Goal: Task Accomplishment & Management: Manage account settings

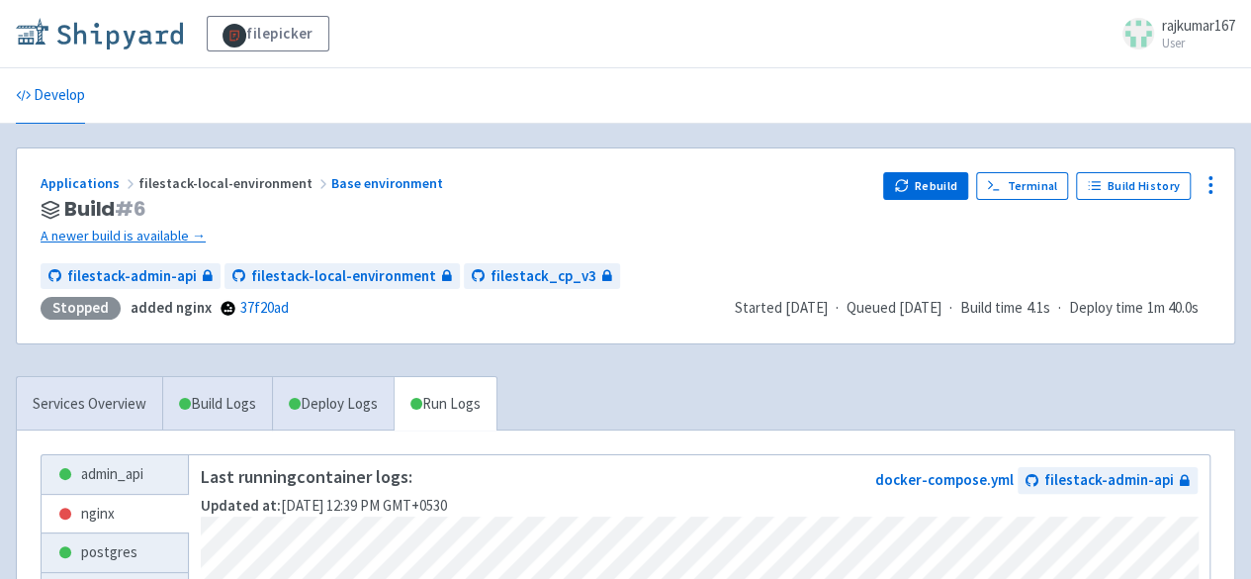
click at [97, 41] on img at bounding box center [99, 34] width 167 height 32
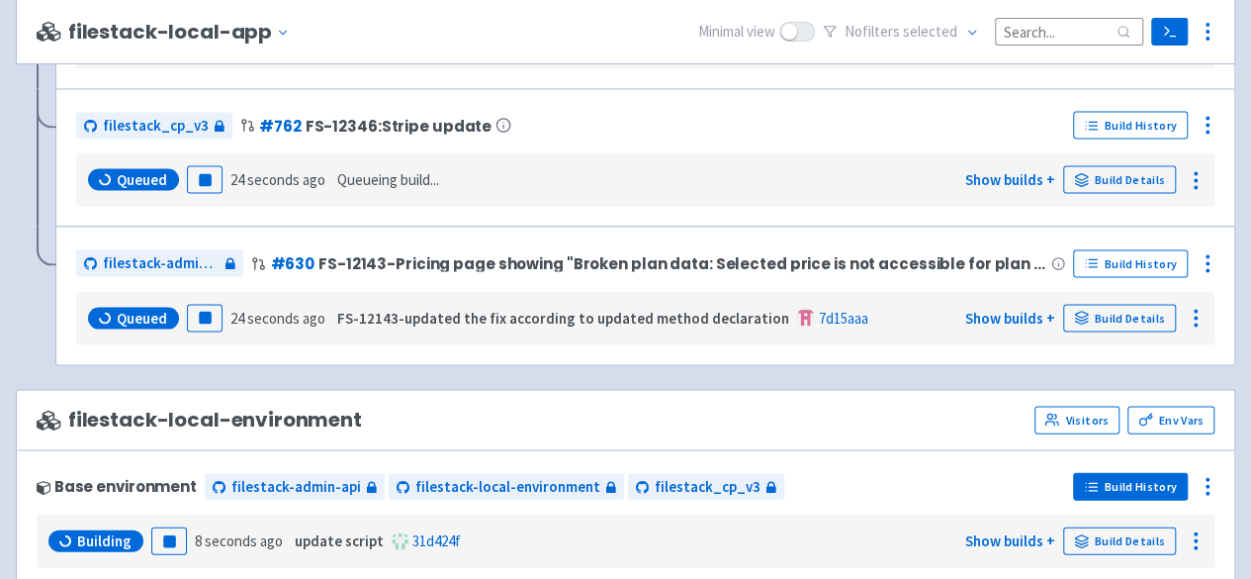
scroll to position [1640, 0]
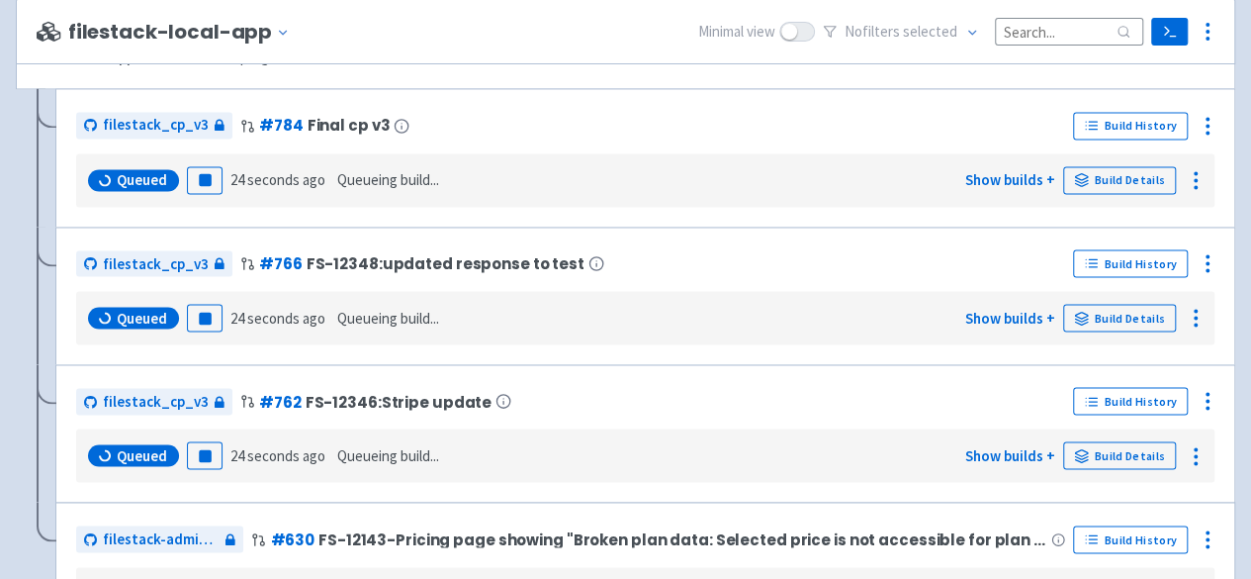
click at [1116, 365] on div "filestack_cp_v3 # 766 FS-12348:updated response to test Build History Queued Pa…" at bounding box center [645, 296] width 1180 height 138
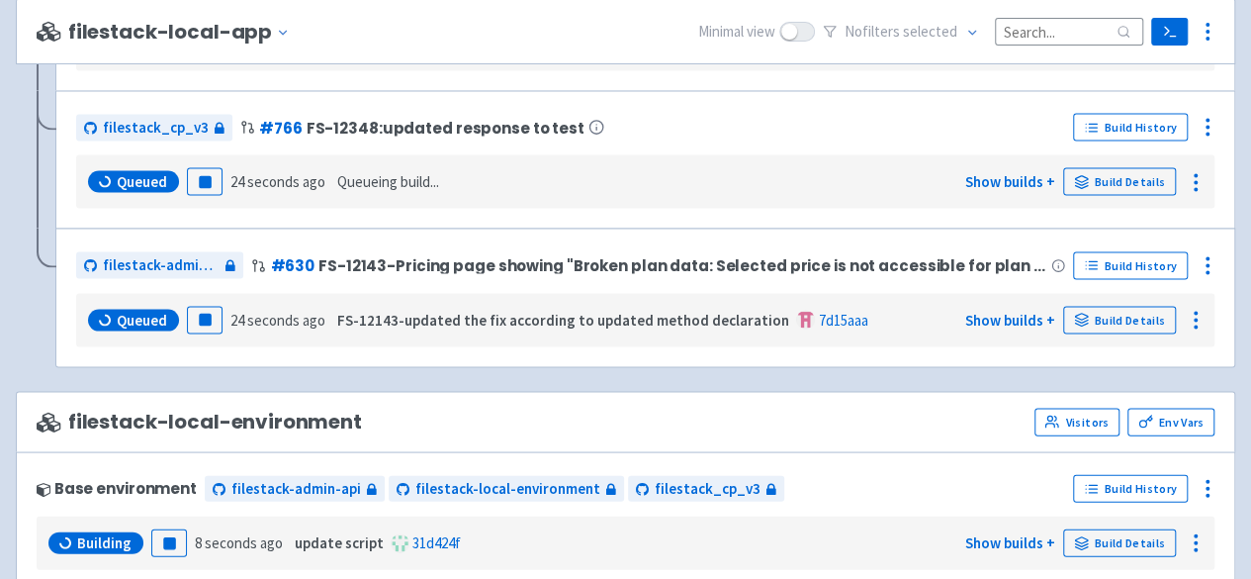
scroll to position [1944, 0]
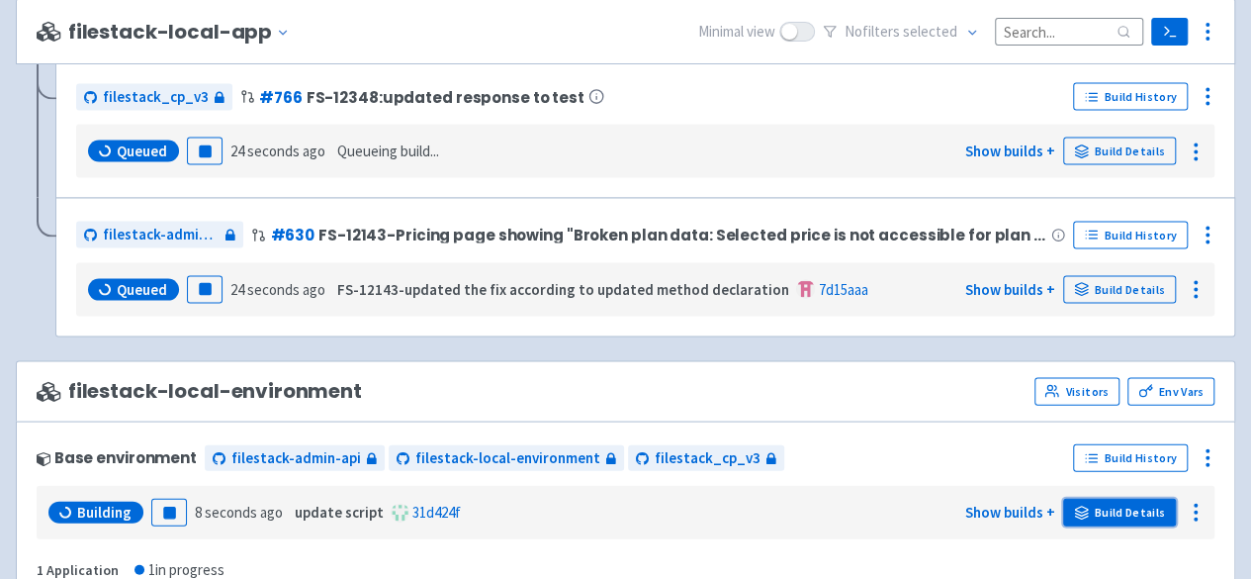
click at [1134, 503] on link "Build Details" at bounding box center [1119, 513] width 113 height 28
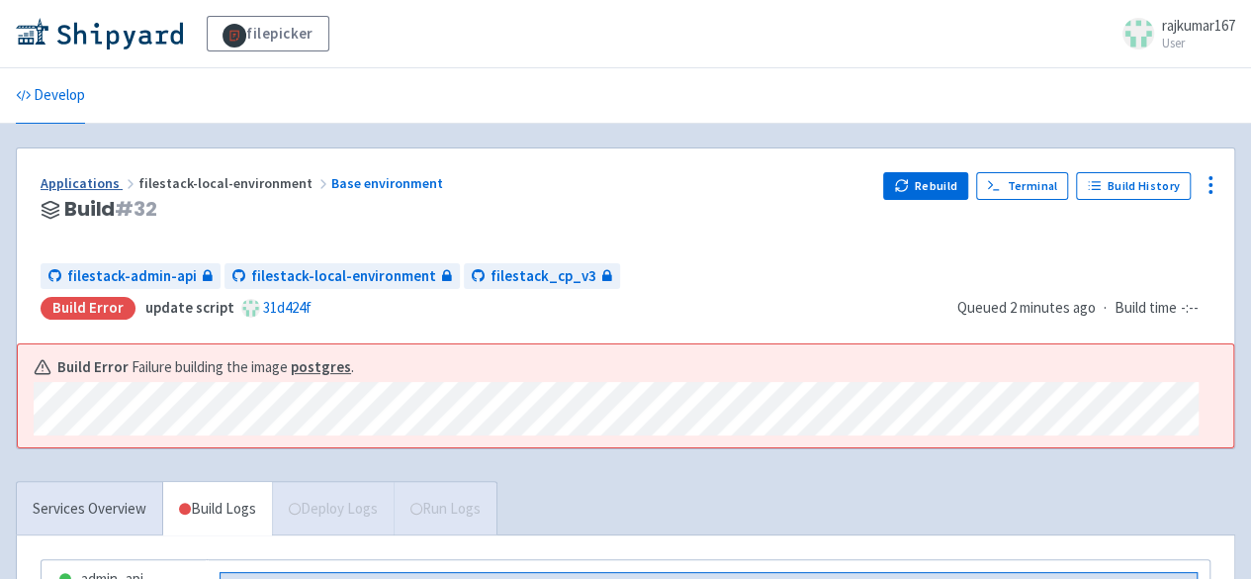
click at [68, 189] on link "Applications" at bounding box center [90, 183] width 98 height 18
click at [926, 185] on button "Rebuild" at bounding box center [925, 186] width 85 height 28
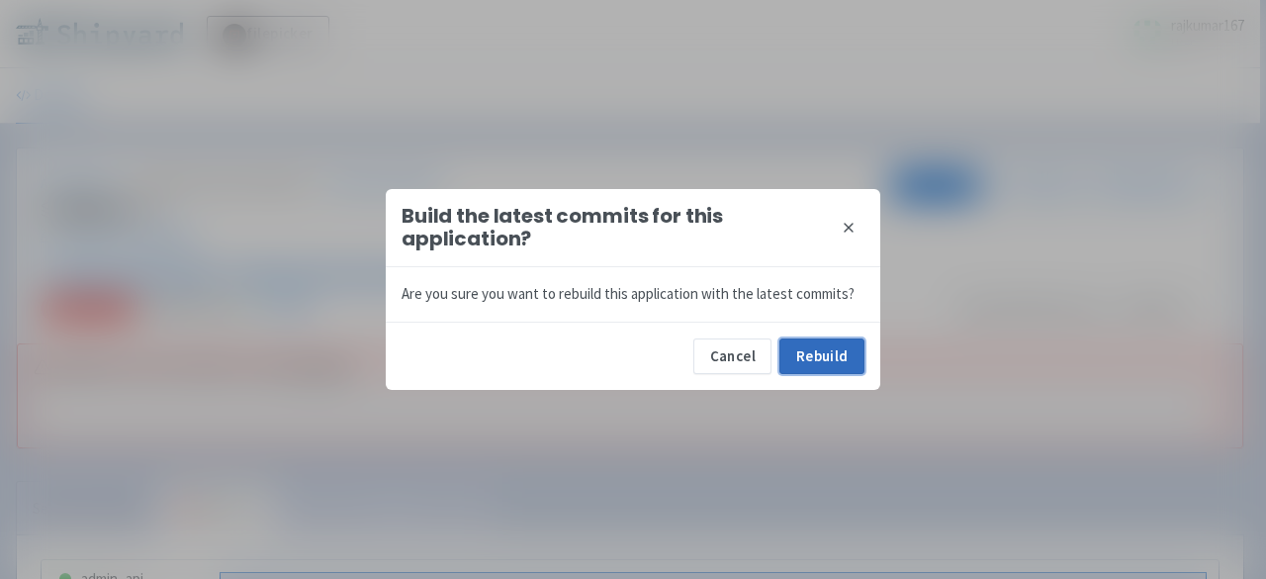
click at [816, 355] on button "Rebuild" at bounding box center [821, 356] width 85 height 36
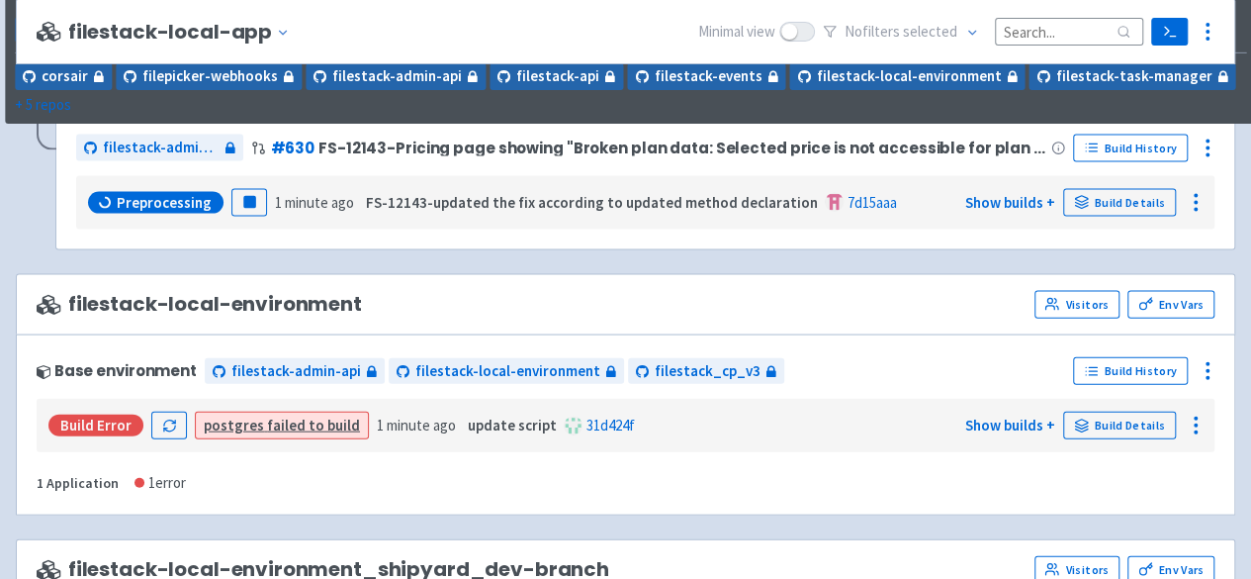
scroll to position [2176, 0]
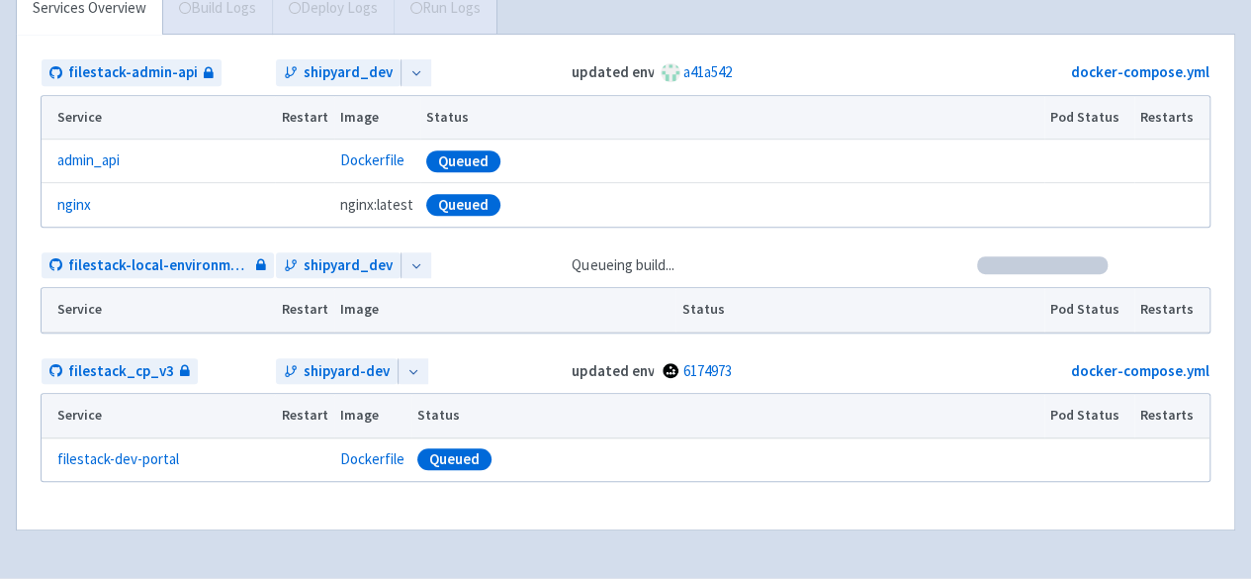
scroll to position [297, 0]
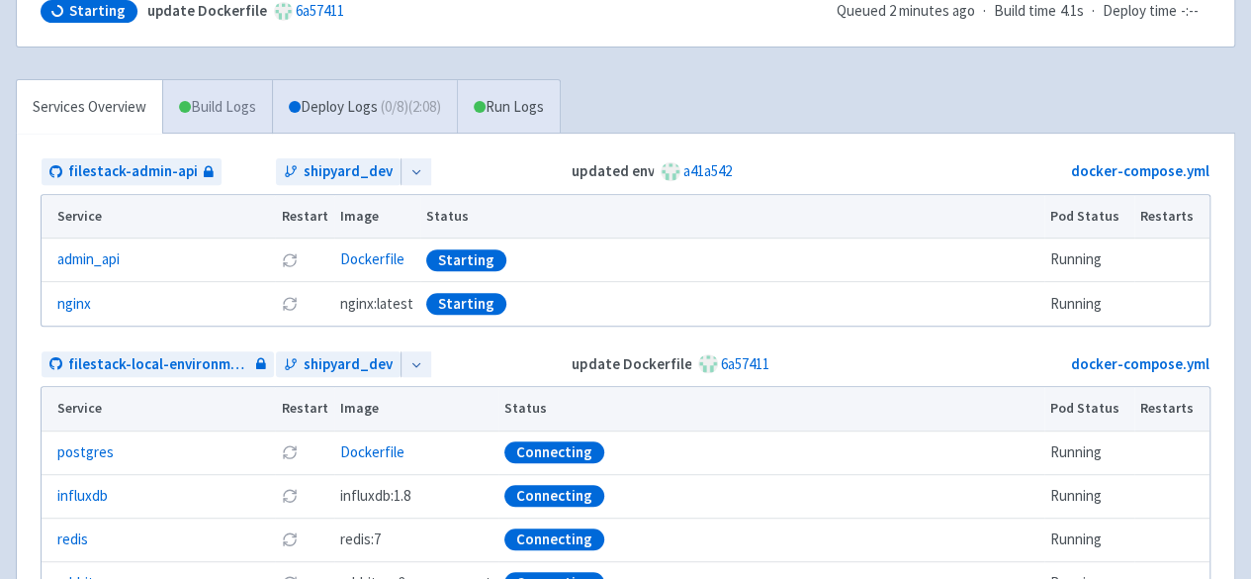
click at [237, 111] on link "Build Logs" at bounding box center [217, 107] width 109 height 54
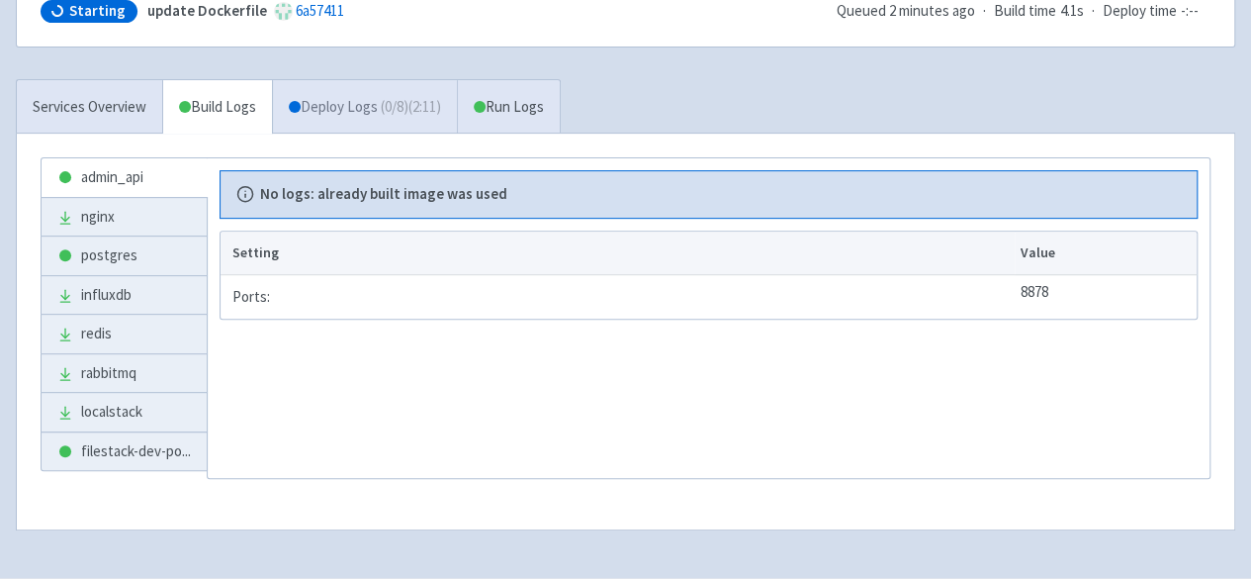
click at [338, 110] on link "Deploy Logs ( 0 / 8 ) (2:11)" at bounding box center [364, 107] width 185 height 54
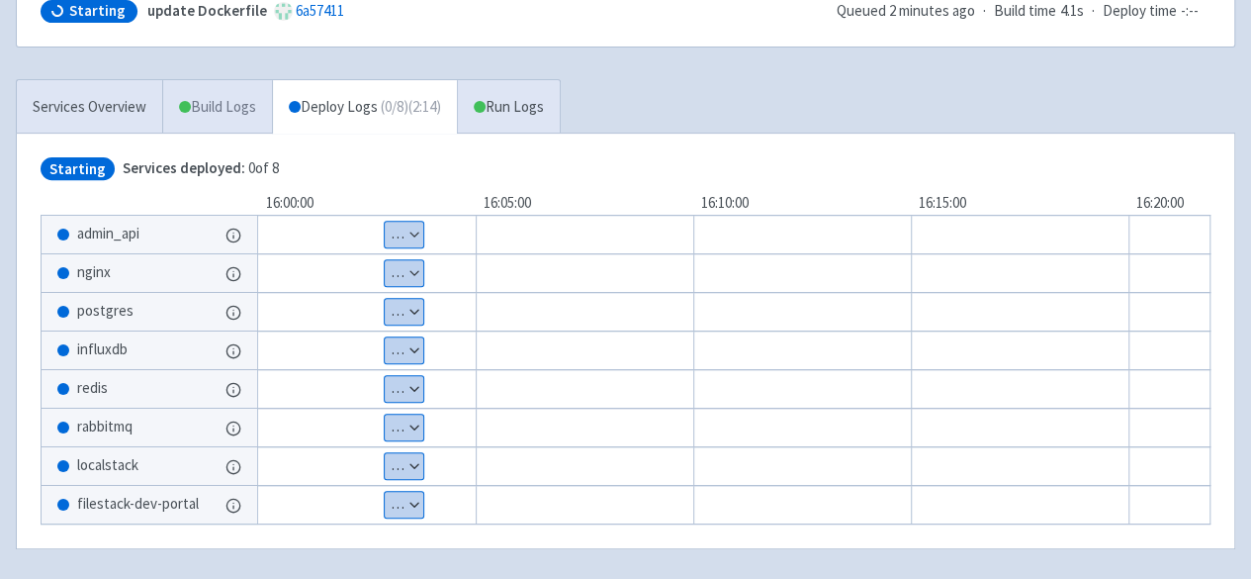
click at [229, 102] on link "Build Logs" at bounding box center [217, 107] width 109 height 54
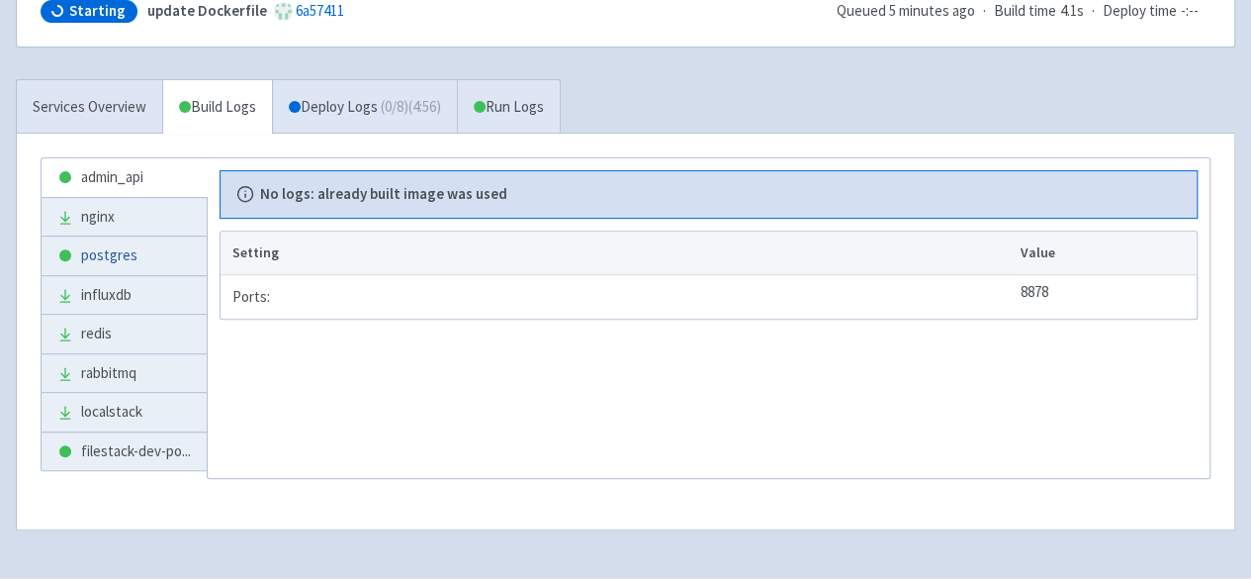
click at [141, 244] on link "postgres" at bounding box center [124, 255] width 165 height 39
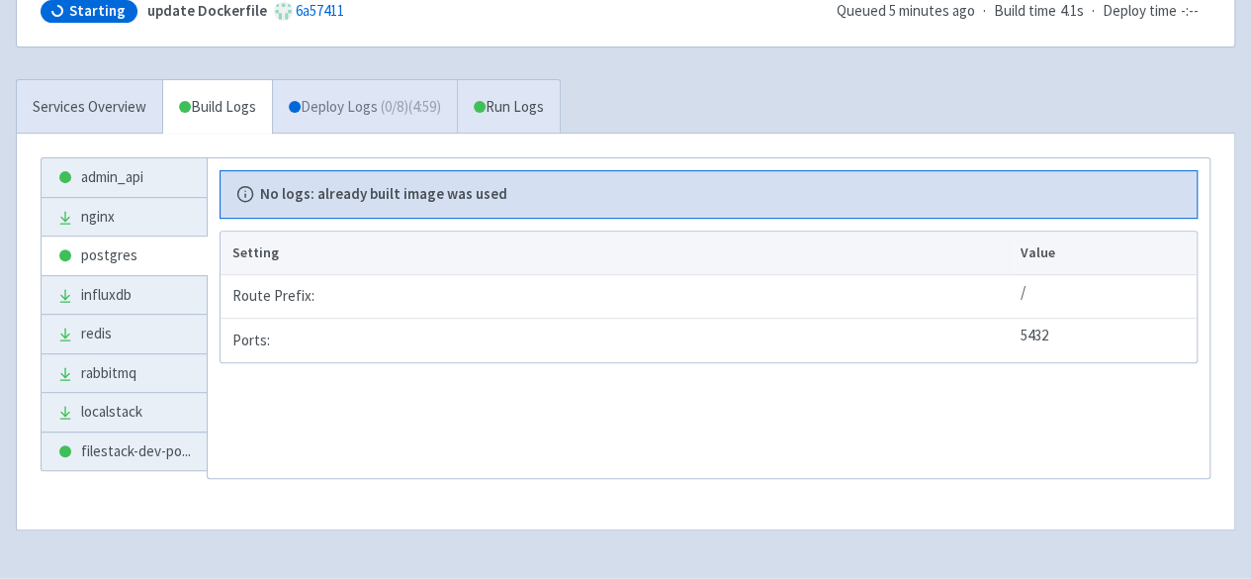
click at [368, 98] on link "Deploy Logs ( 0 / 8 ) (4:59)" at bounding box center [364, 107] width 185 height 54
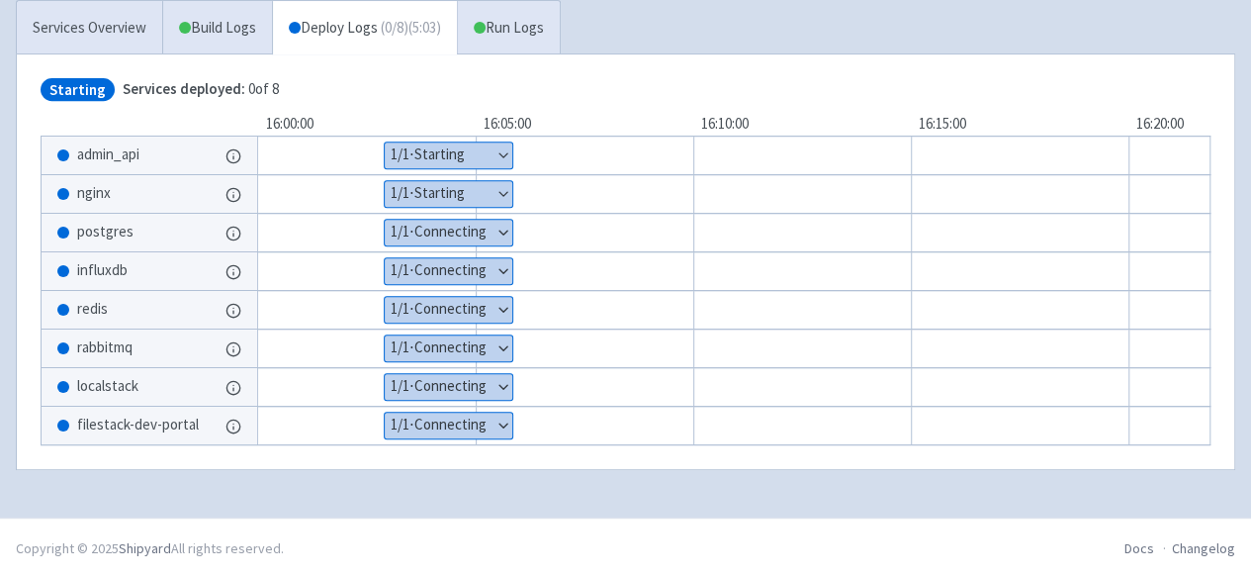
scroll to position [377, 0]
click at [516, 21] on link "Run Logs" at bounding box center [508, 28] width 103 height 54
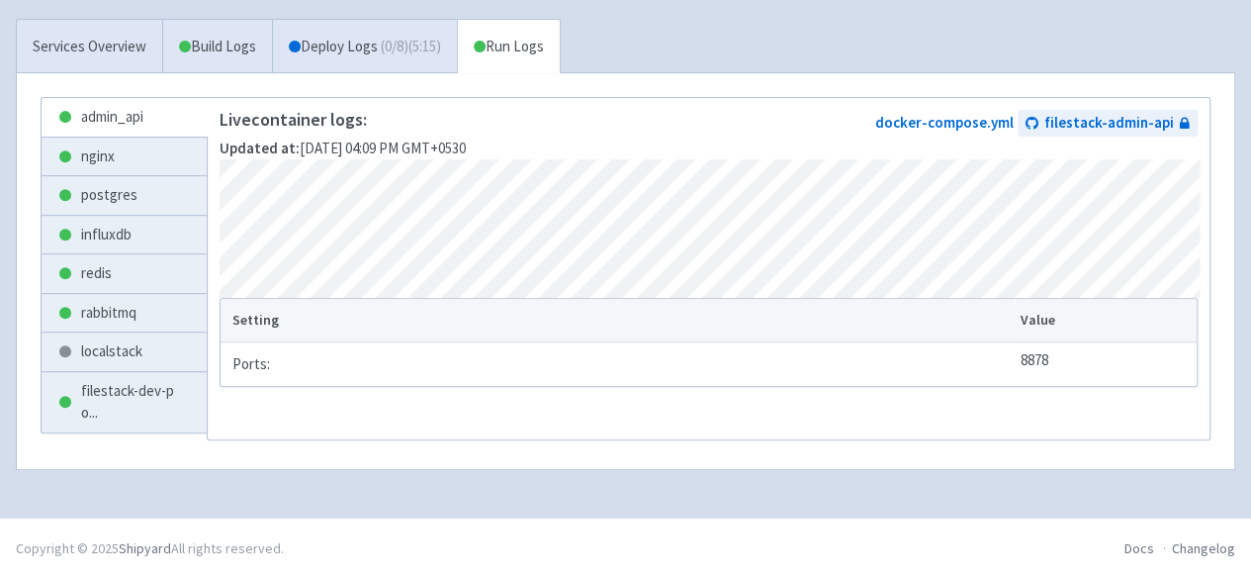
scroll to position [353, 0]
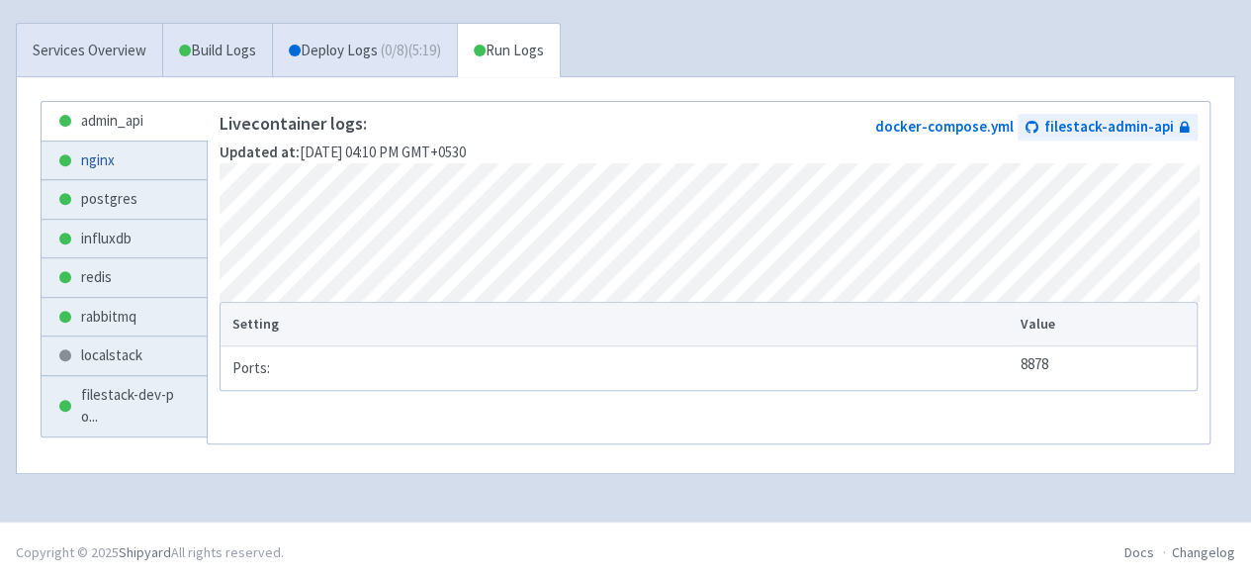
click at [118, 154] on link "nginx" at bounding box center [124, 160] width 165 height 39
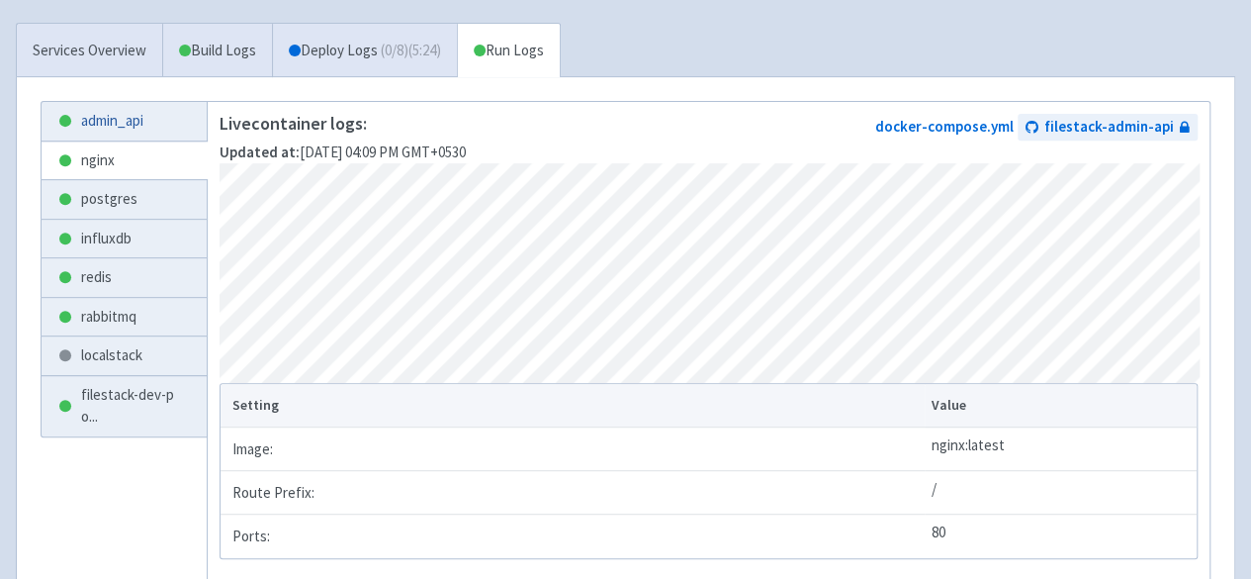
click at [129, 124] on link "admin_api" at bounding box center [124, 121] width 165 height 39
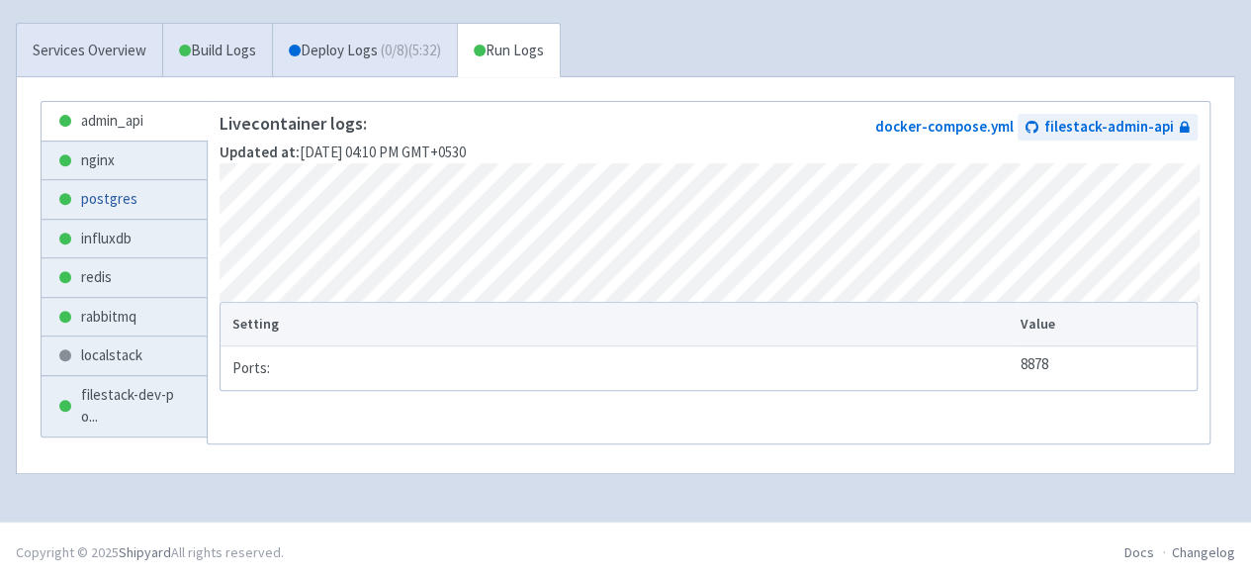
click at [126, 184] on link "postgres" at bounding box center [124, 199] width 165 height 39
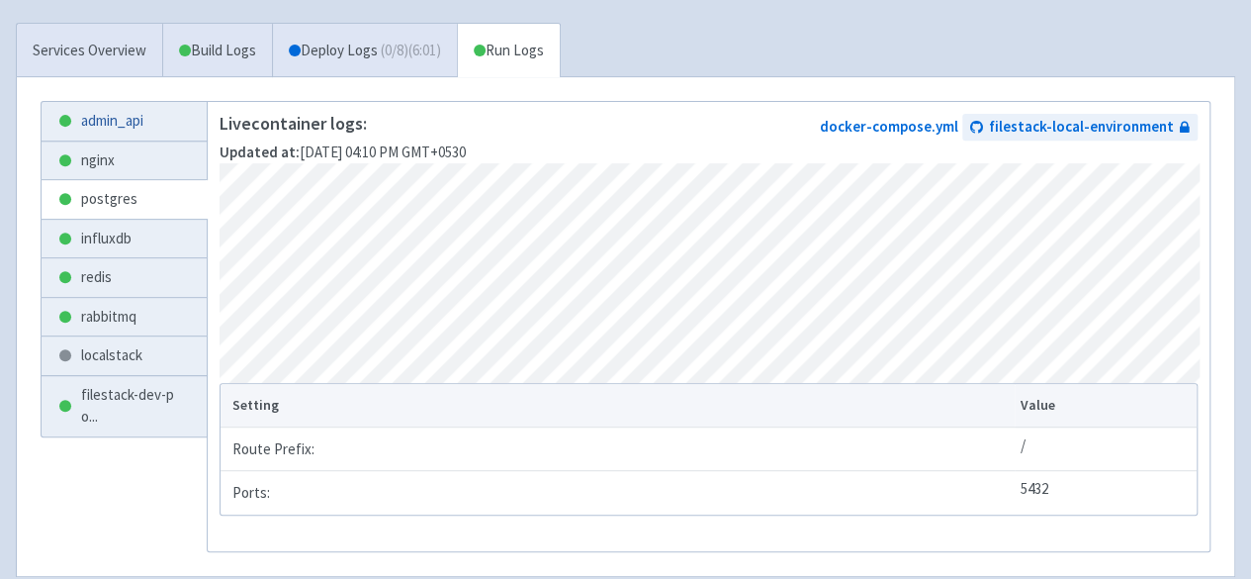
click at [134, 126] on link "admin_api" at bounding box center [124, 121] width 165 height 39
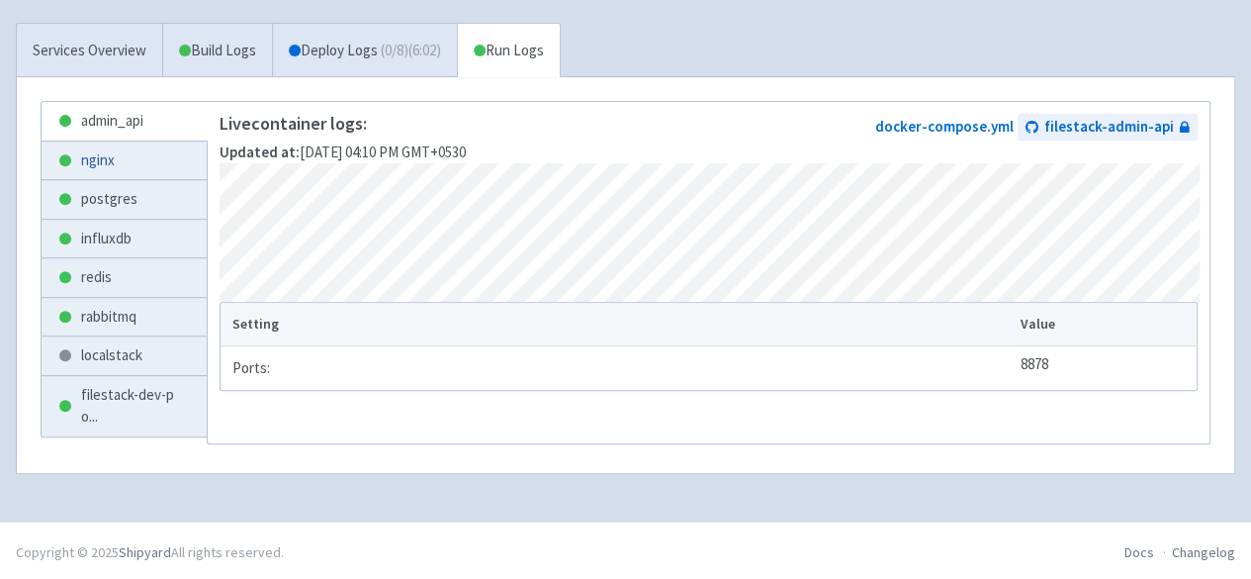
click at [129, 147] on link "nginx" at bounding box center [124, 160] width 165 height 39
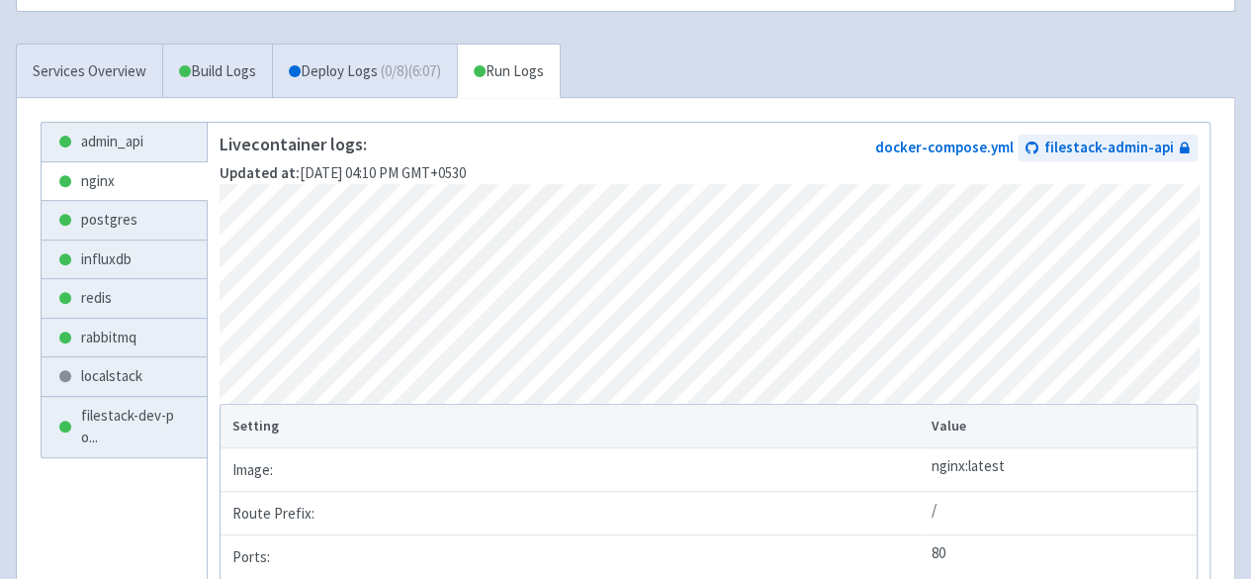
scroll to position [353, 0]
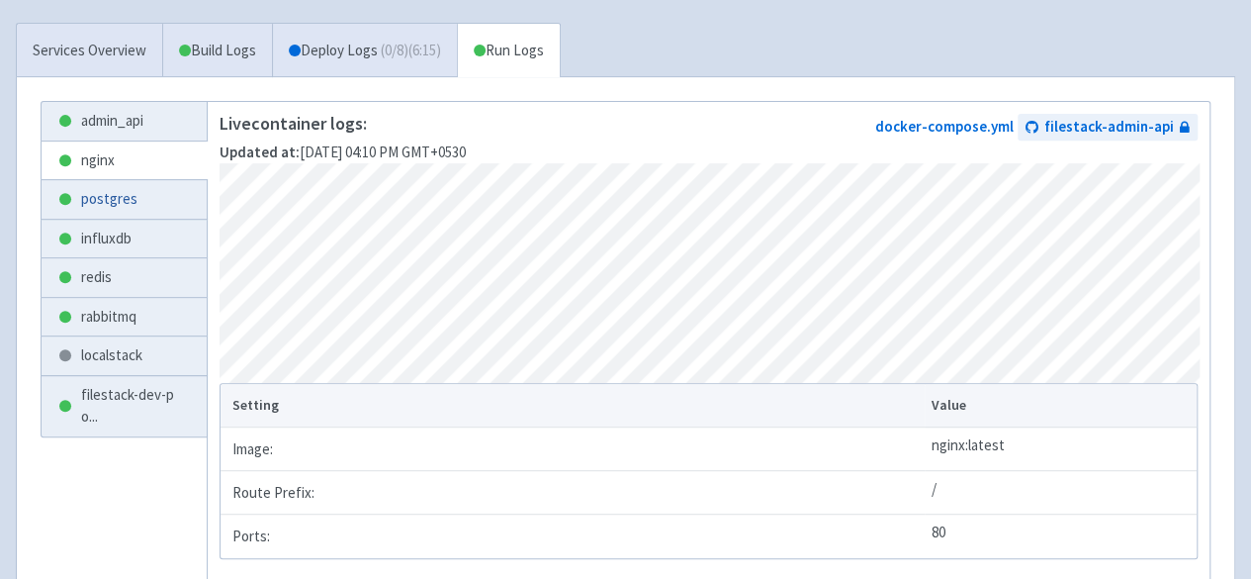
click at [130, 200] on link "postgres" at bounding box center [124, 199] width 165 height 39
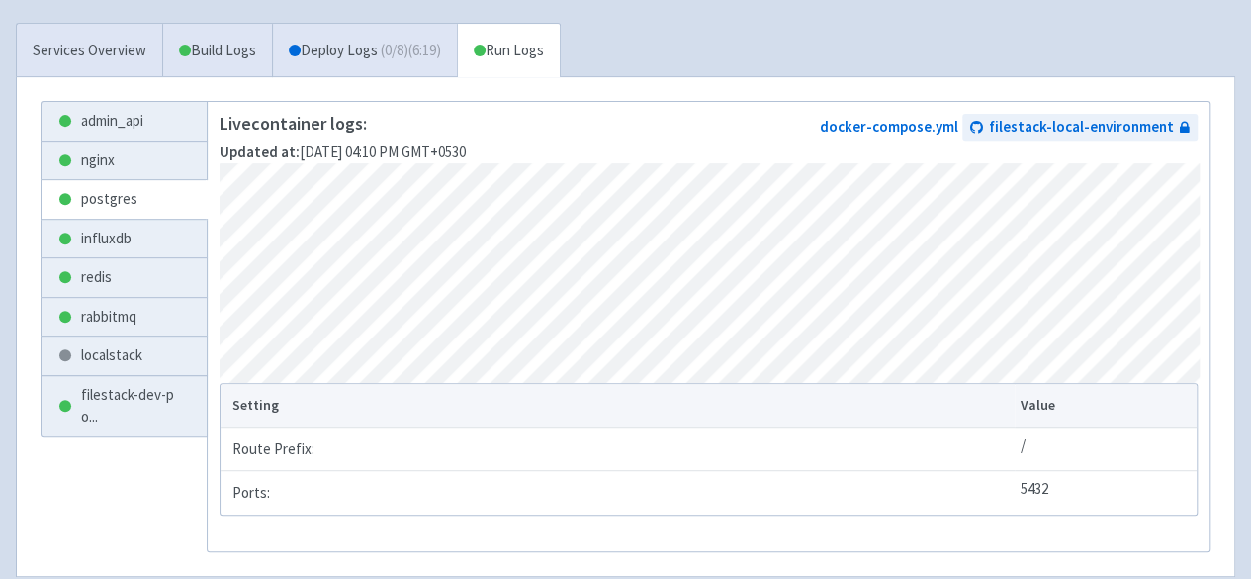
scroll to position [254, 0]
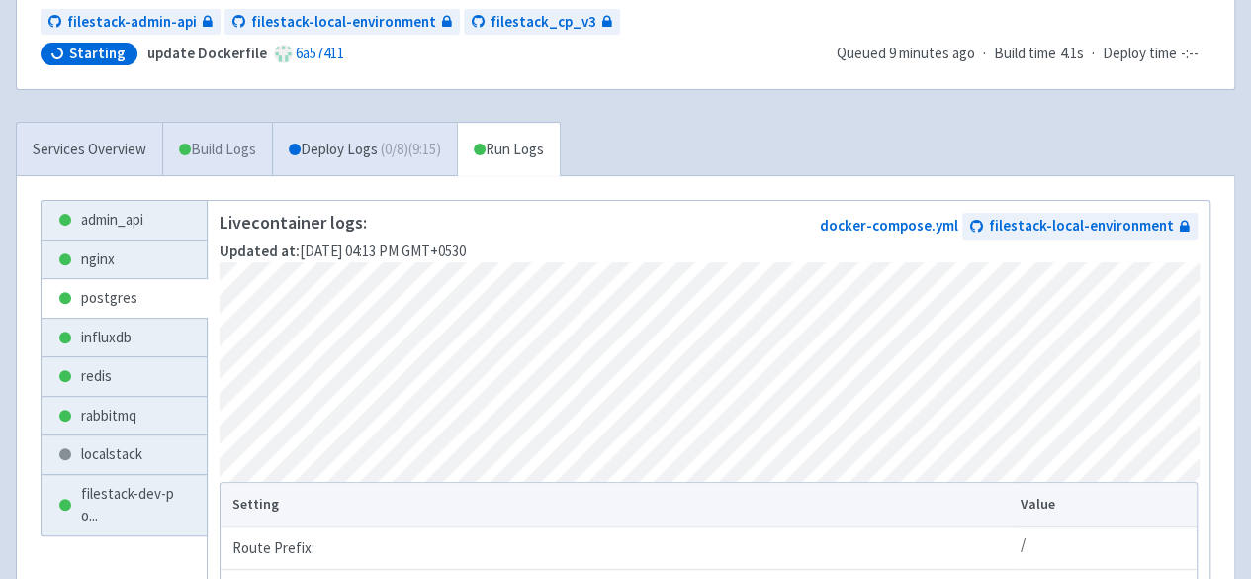
click at [189, 141] on link "Build Logs" at bounding box center [217, 150] width 109 height 54
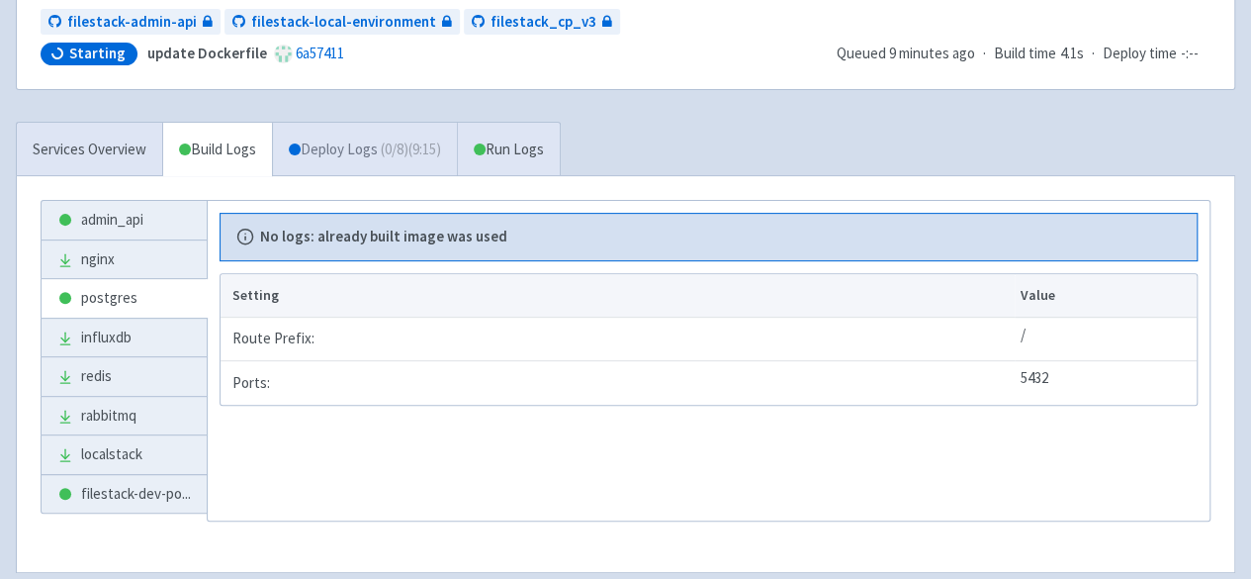
click at [352, 149] on link "Deploy Logs ( 0 / 8 ) (9:15)" at bounding box center [364, 150] width 185 height 54
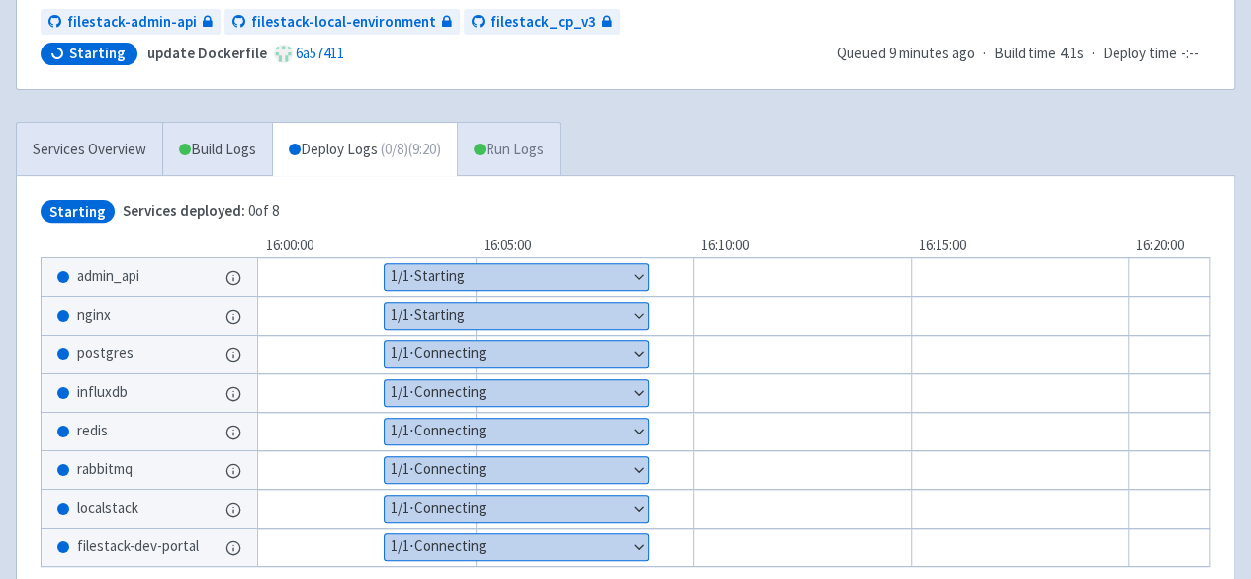
click at [528, 147] on link "Run Logs" at bounding box center [508, 150] width 103 height 54
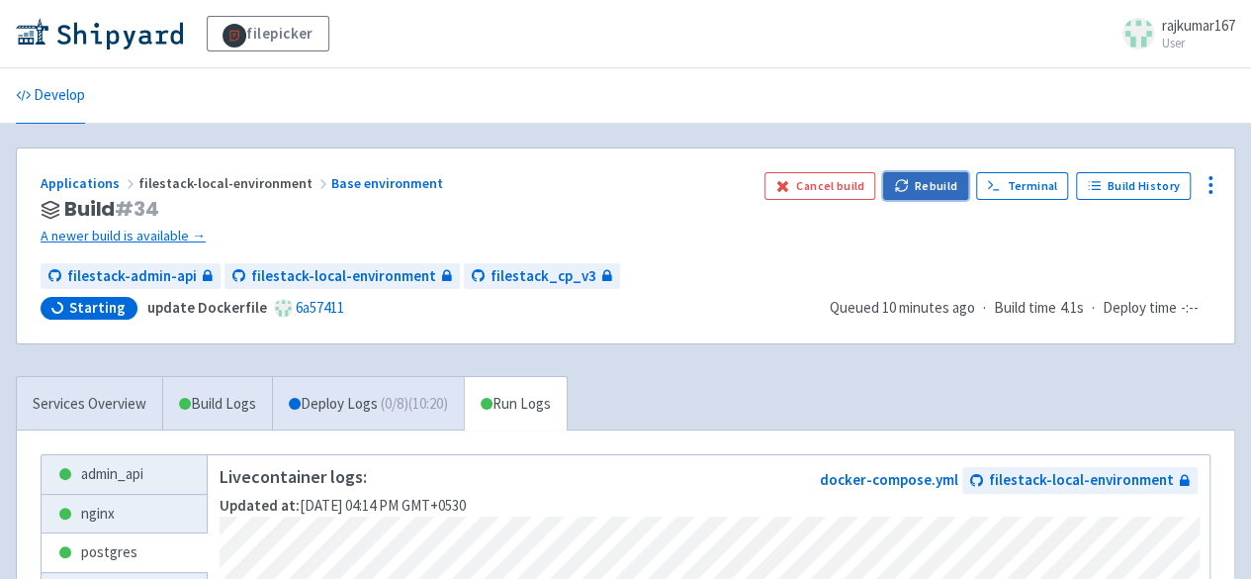
click at [934, 181] on button "Rebuild" at bounding box center [925, 186] width 85 height 28
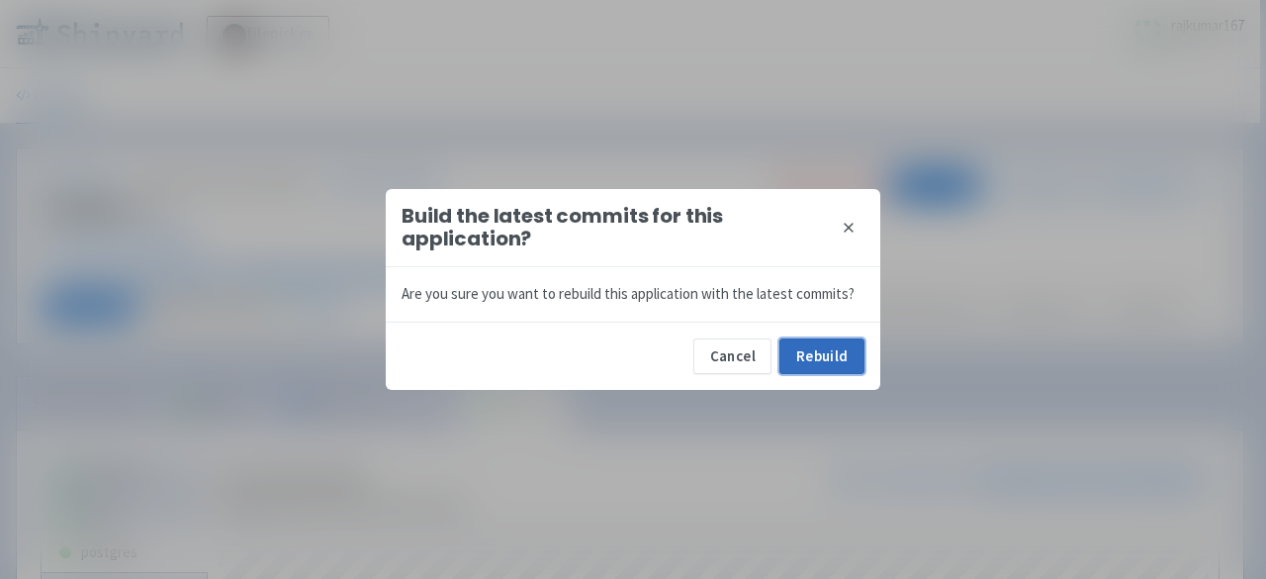
click at [795, 355] on button "Rebuild" at bounding box center [821, 356] width 85 height 36
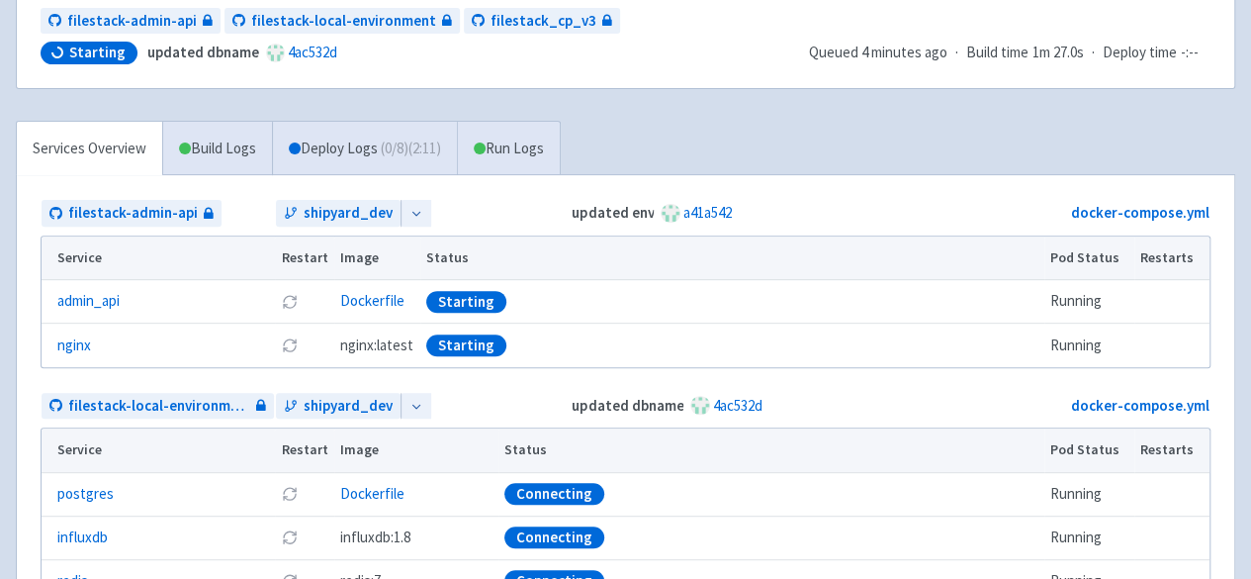
scroll to position [251, 0]
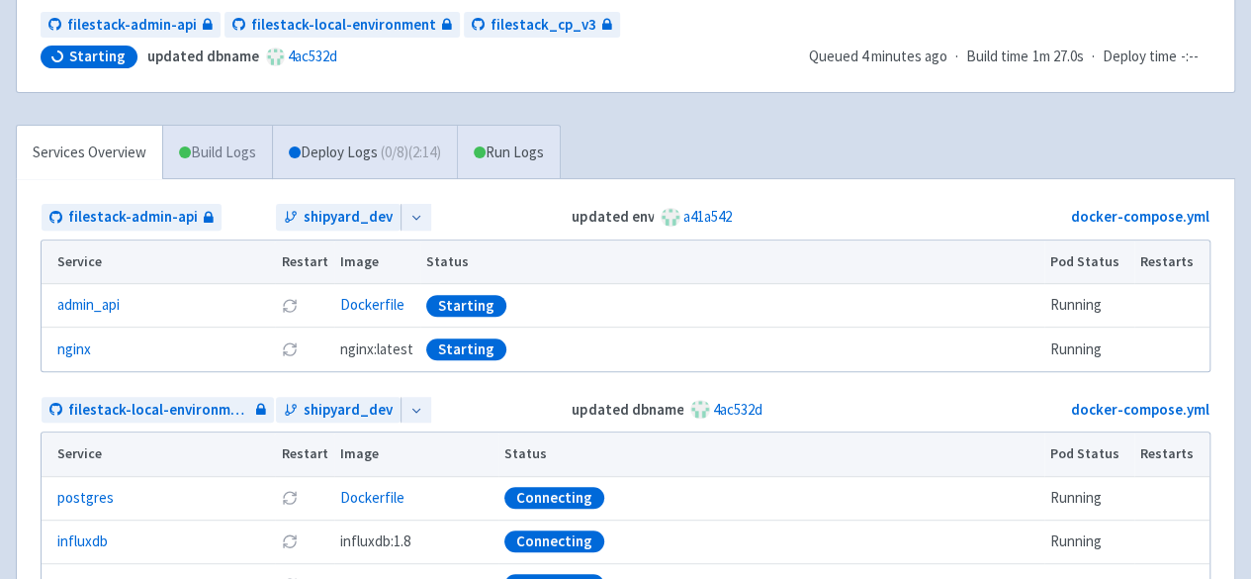
click at [210, 143] on link "Build Logs" at bounding box center [217, 153] width 109 height 54
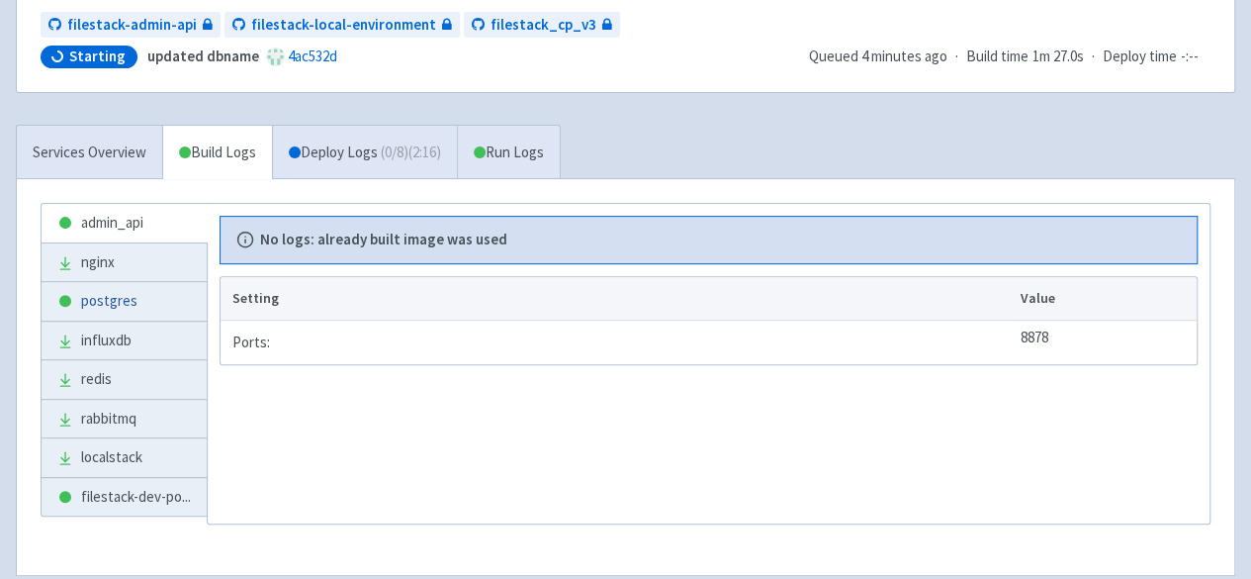
click at [121, 300] on link "postgres" at bounding box center [124, 301] width 165 height 39
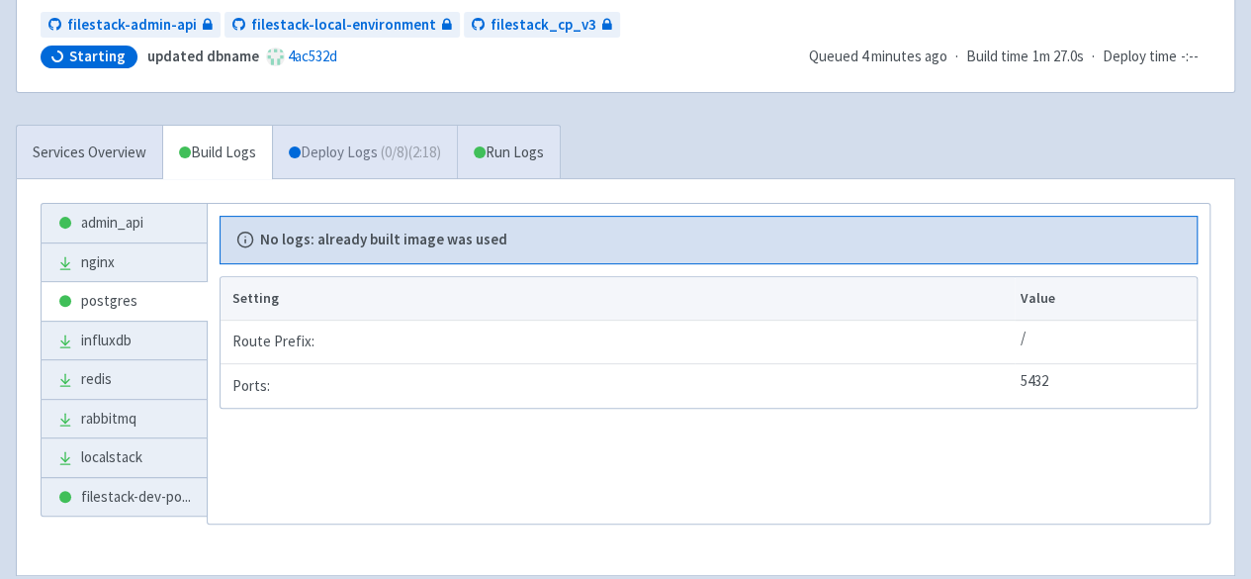
click at [315, 150] on link "Deploy Logs ( 0 / 8 ) (2:18)" at bounding box center [364, 153] width 185 height 54
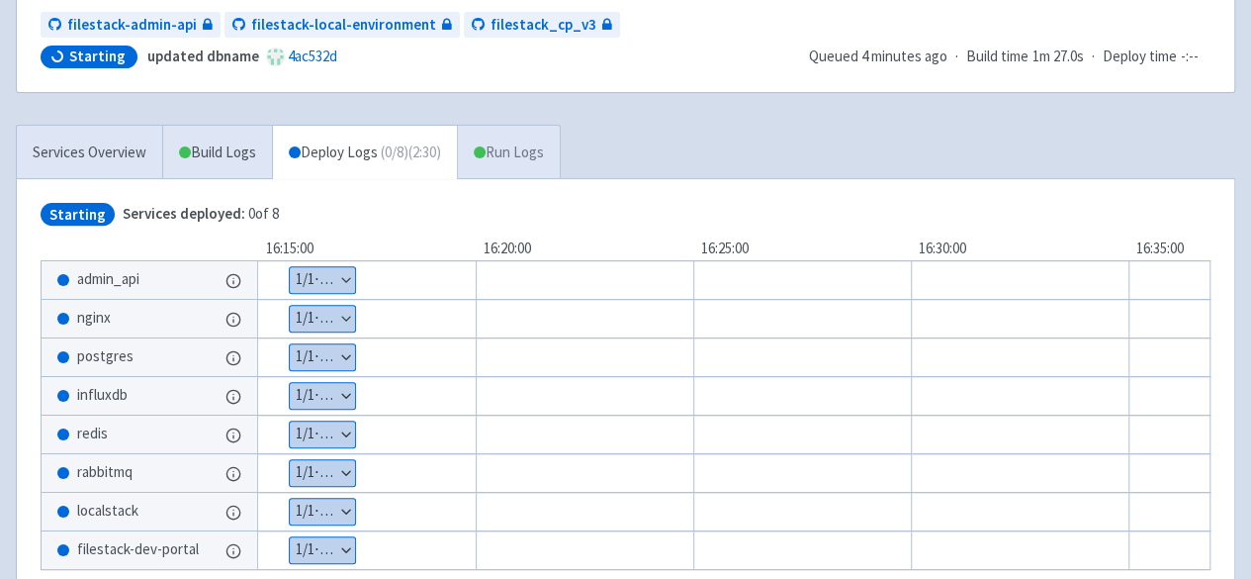
click at [532, 142] on link "Run Logs" at bounding box center [508, 153] width 103 height 54
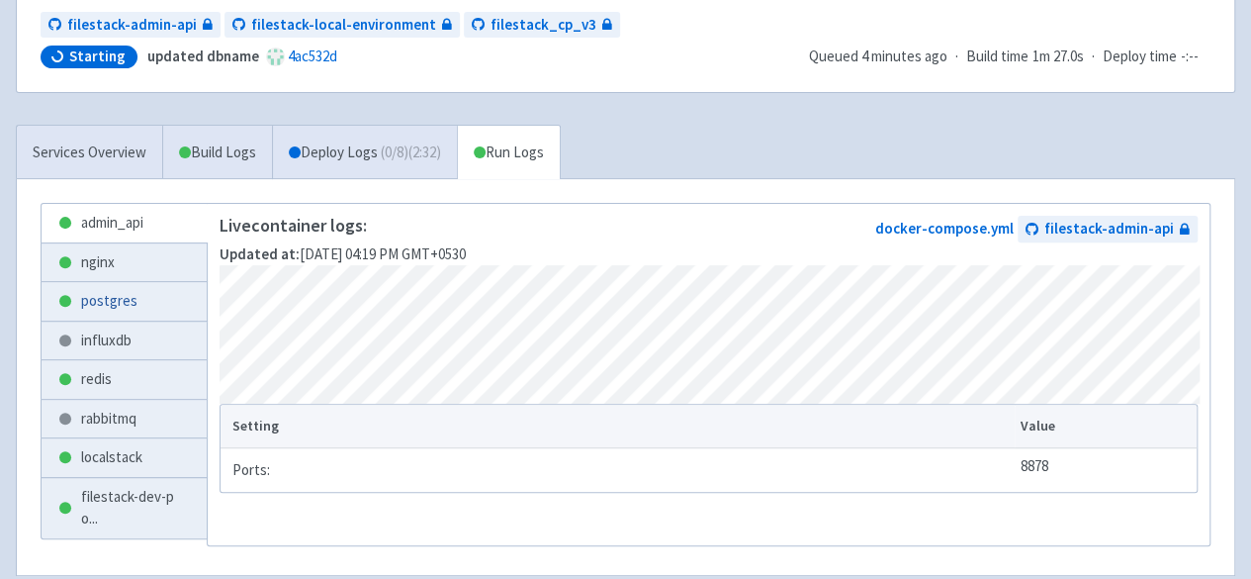
click at [113, 295] on link "postgres" at bounding box center [124, 301] width 165 height 39
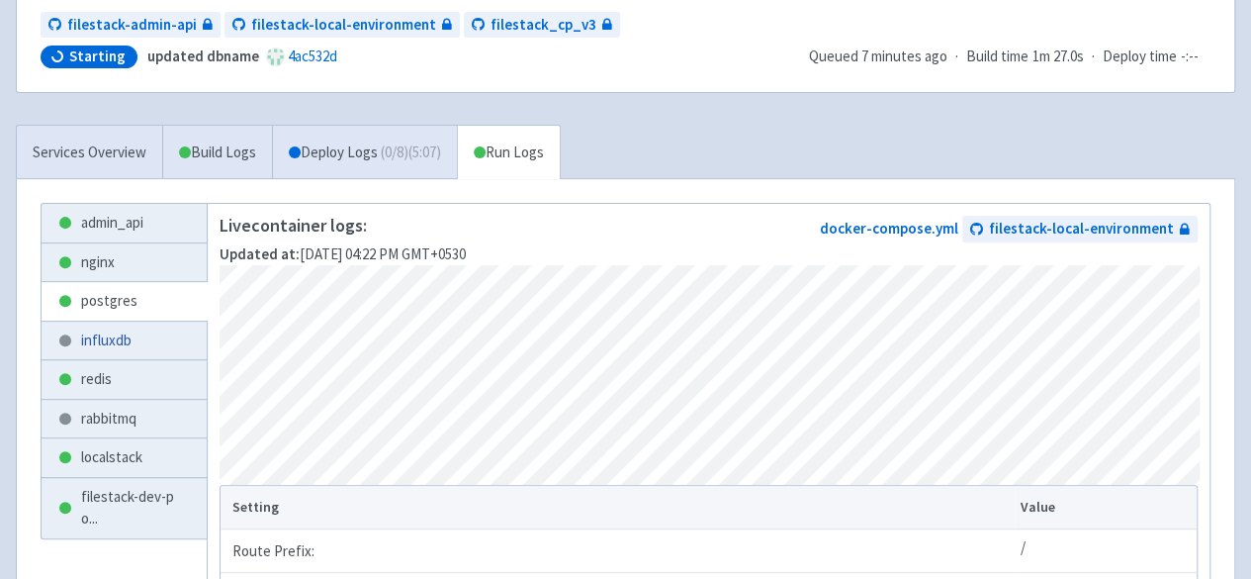
click at [114, 333] on link "influxdb" at bounding box center [124, 340] width 165 height 39
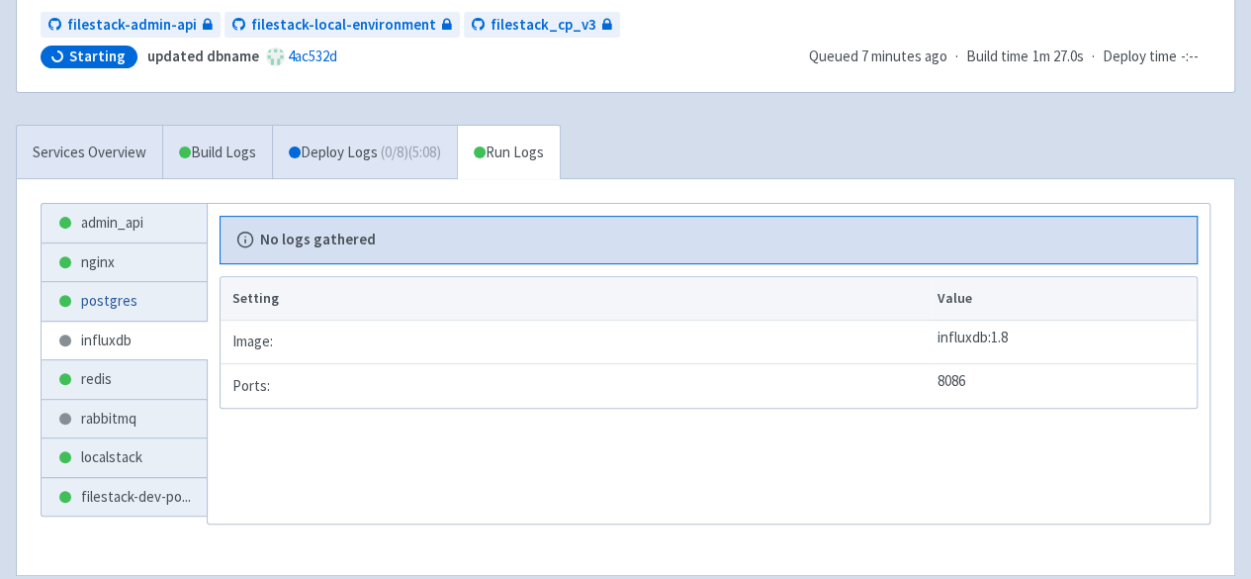
click at [120, 298] on link "postgres" at bounding box center [124, 301] width 165 height 39
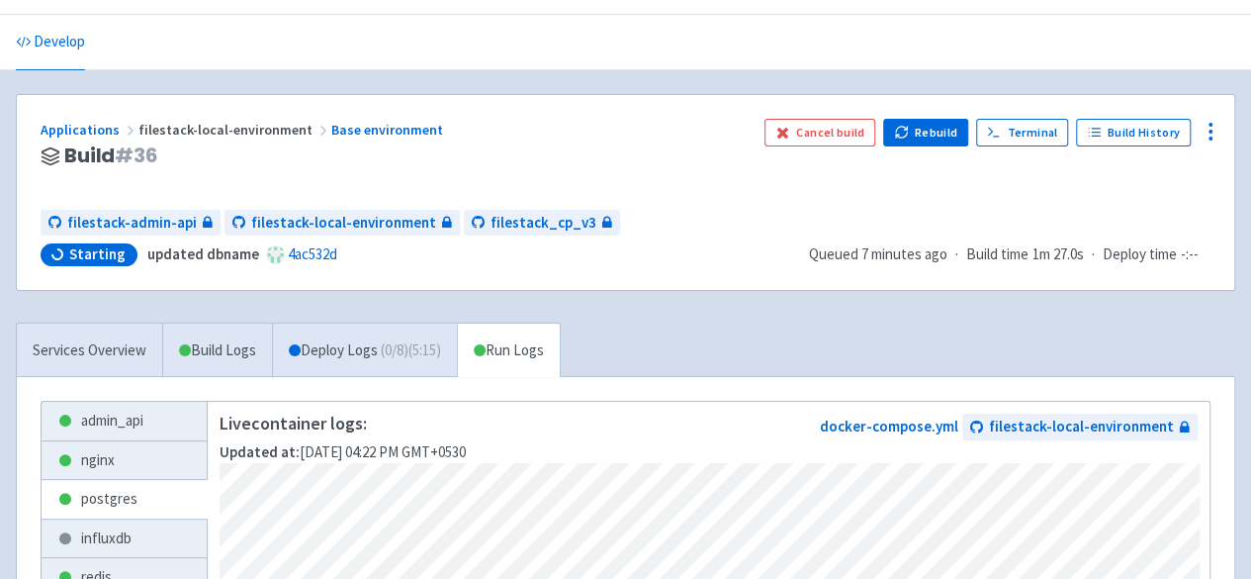
scroll to position [152, 0]
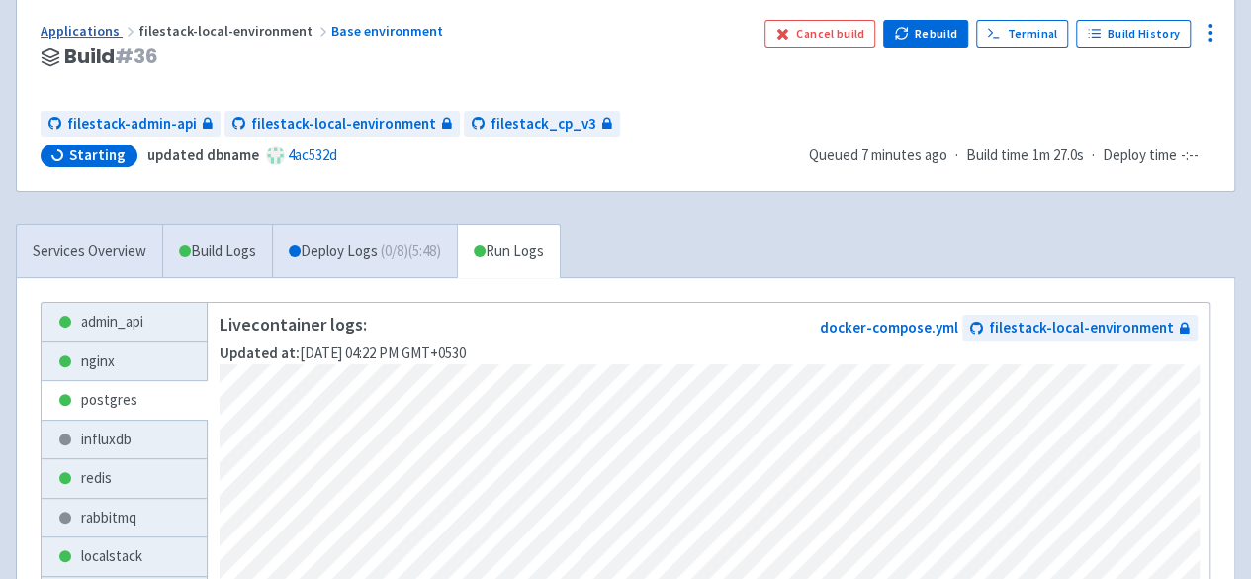
click at [103, 30] on link "Applications" at bounding box center [90, 31] width 98 height 18
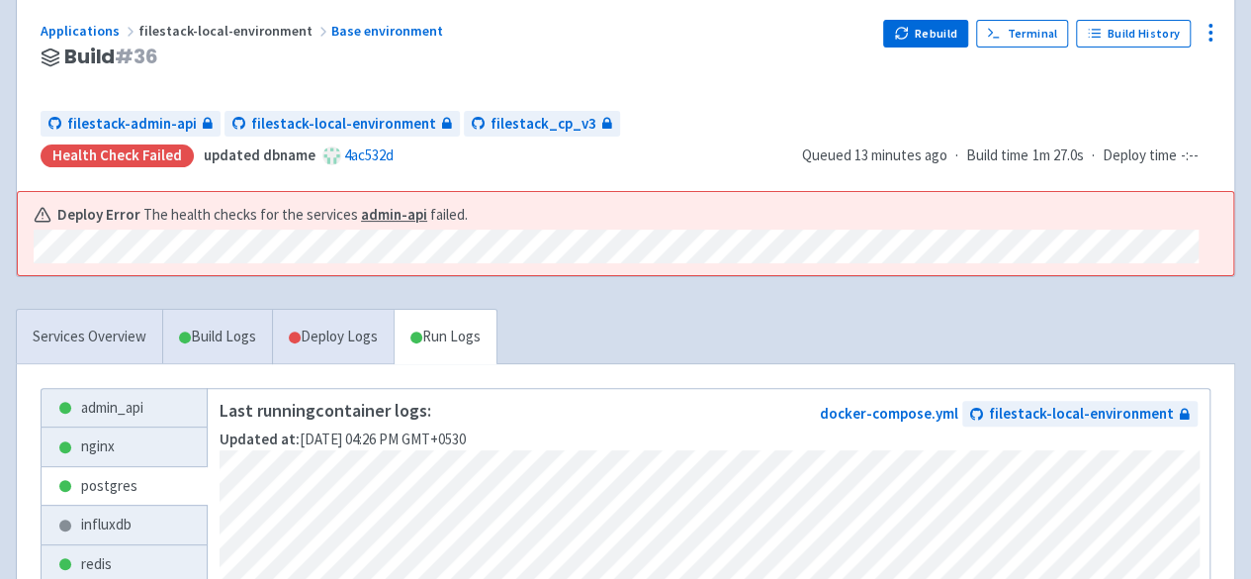
scroll to position [251, 0]
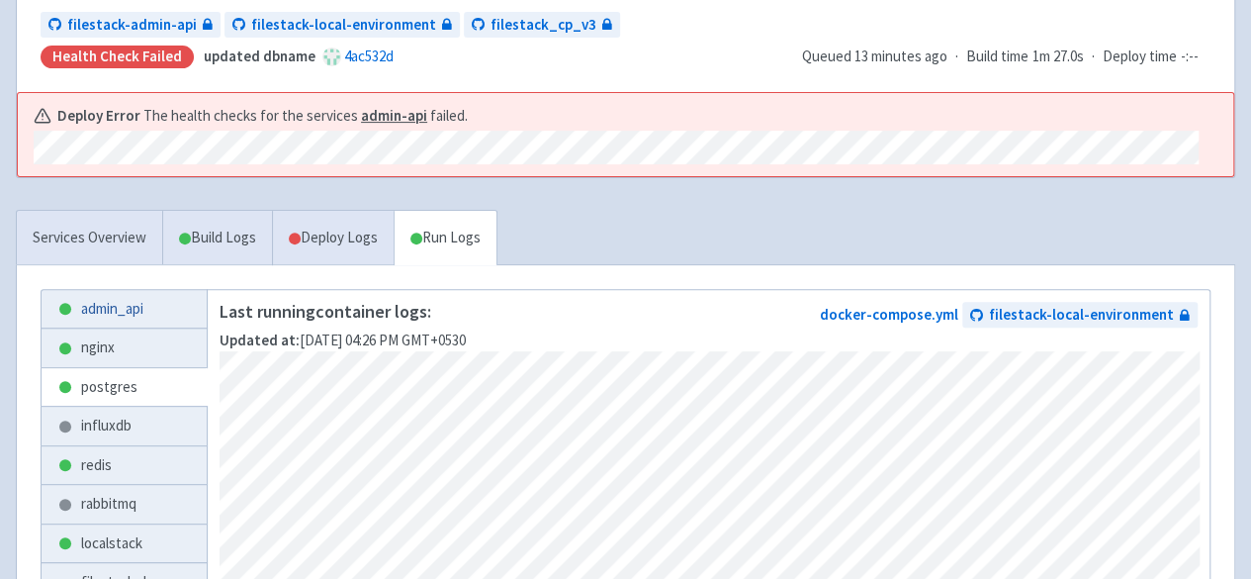
click at [154, 309] on link "admin_api" at bounding box center [124, 309] width 165 height 39
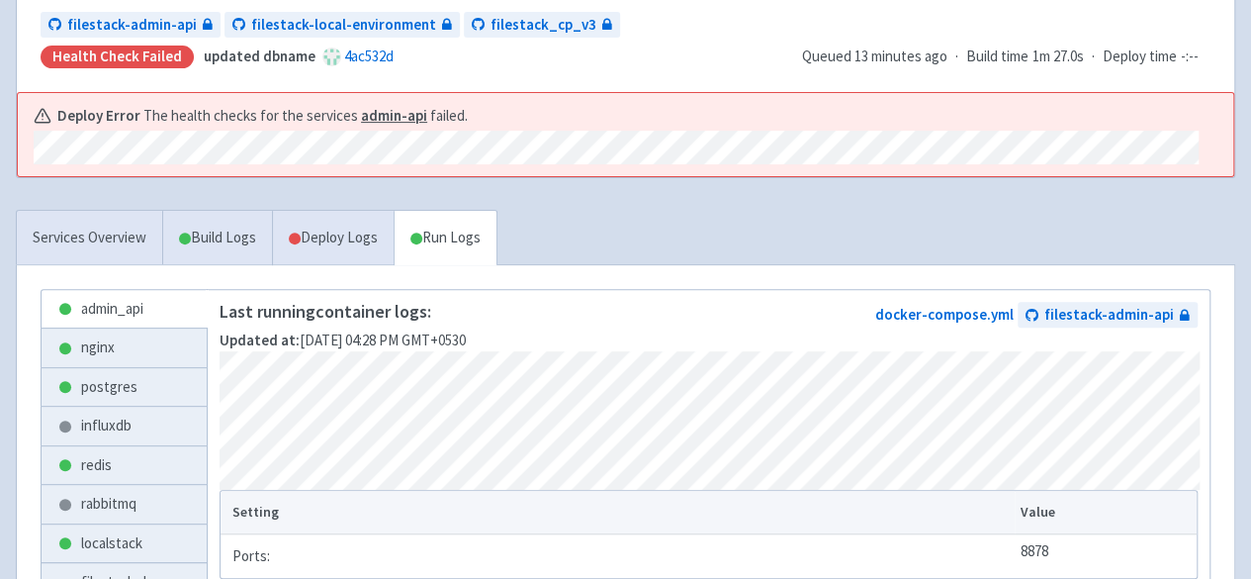
click at [396, 114] on strong "admin-api" at bounding box center [394, 115] width 66 height 19
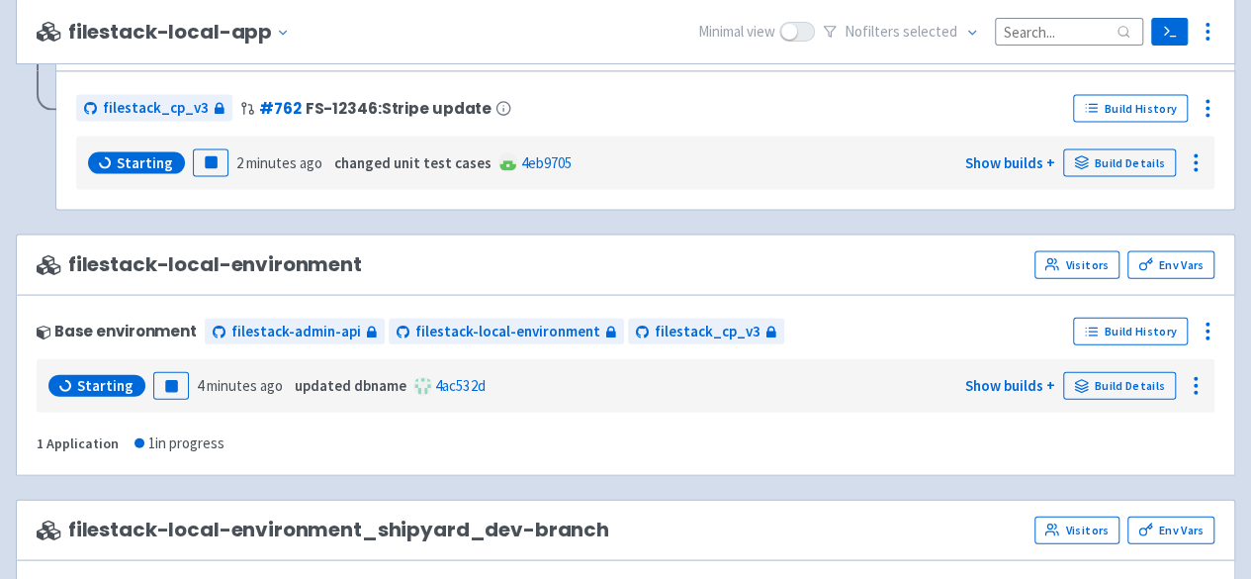
scroll to position [2077, 0]
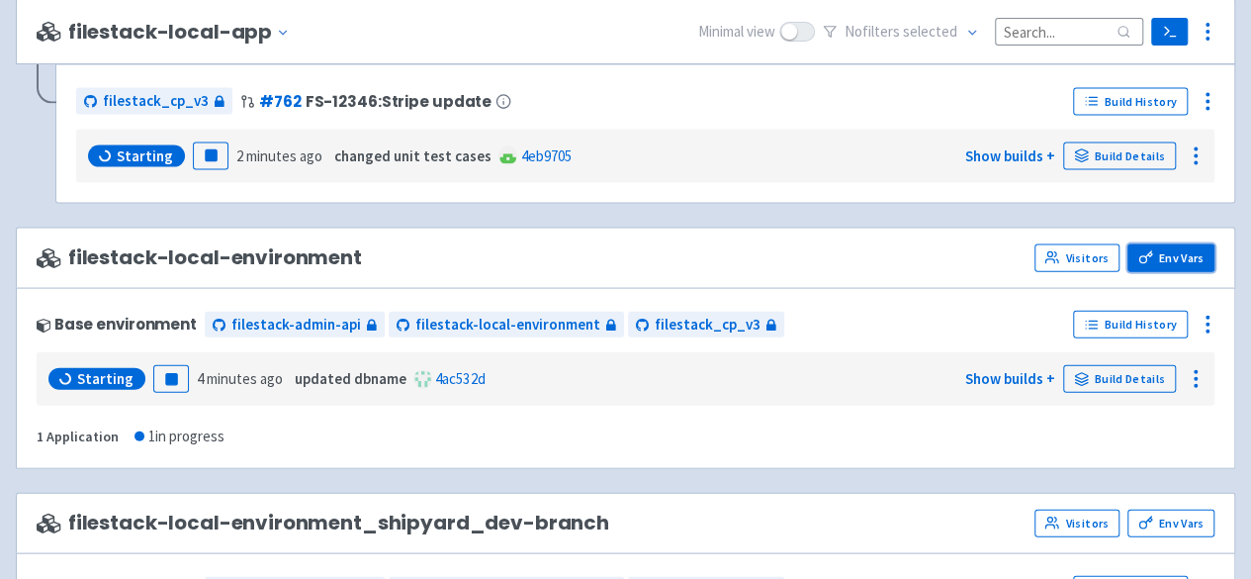
click at [1199, 244] on link "Env Vars" at bounding box center [1171, 258] width 87 height 28
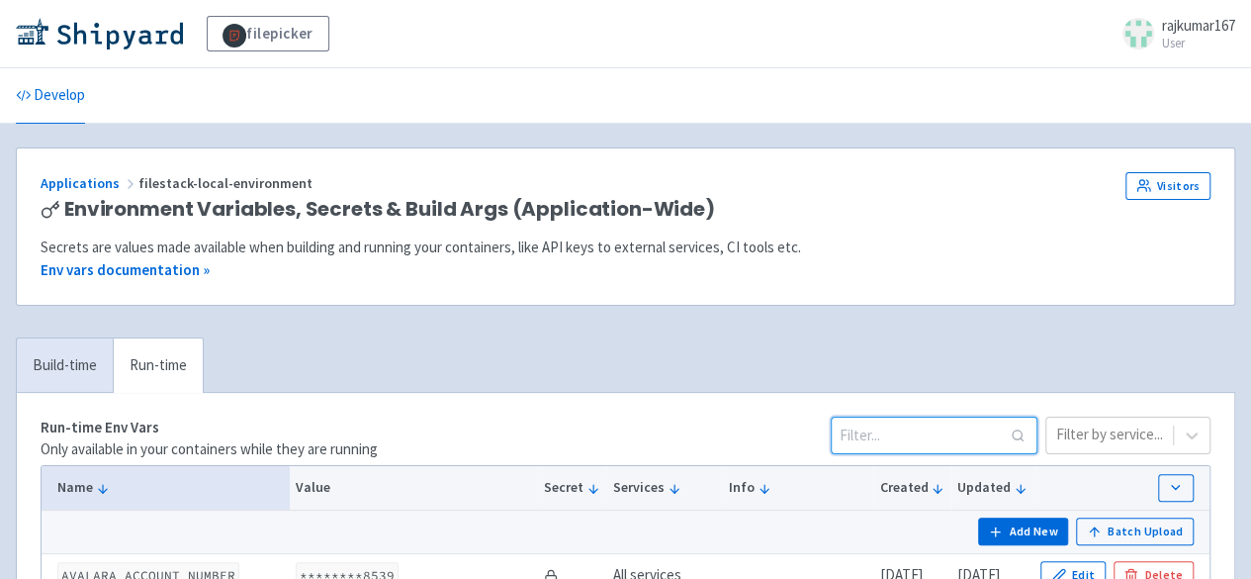
click at [912, 442] on input at bounding box center [934, 435] width 207 height 38
paste input "filepicker_devportal"
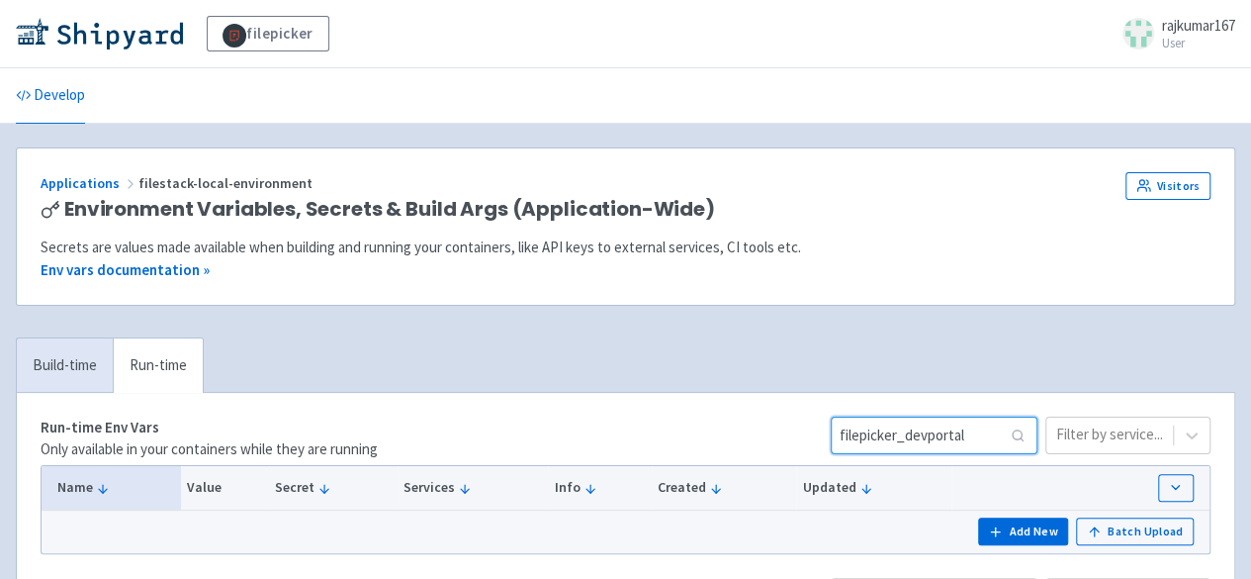
type input "filepicker_devportal"
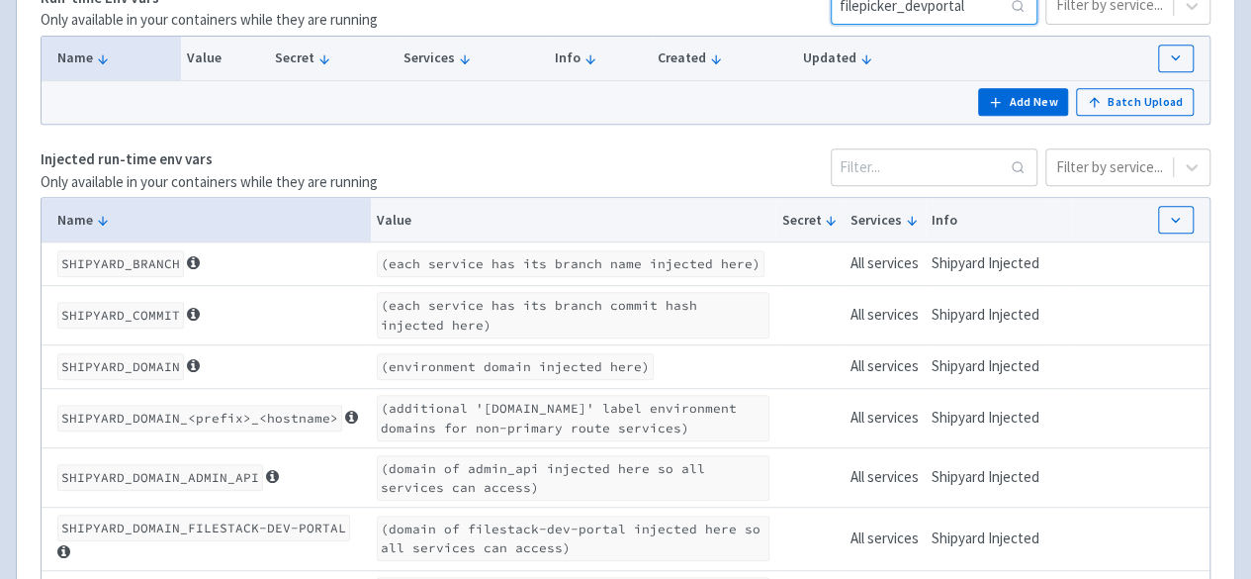
scroll to position [133, 0]
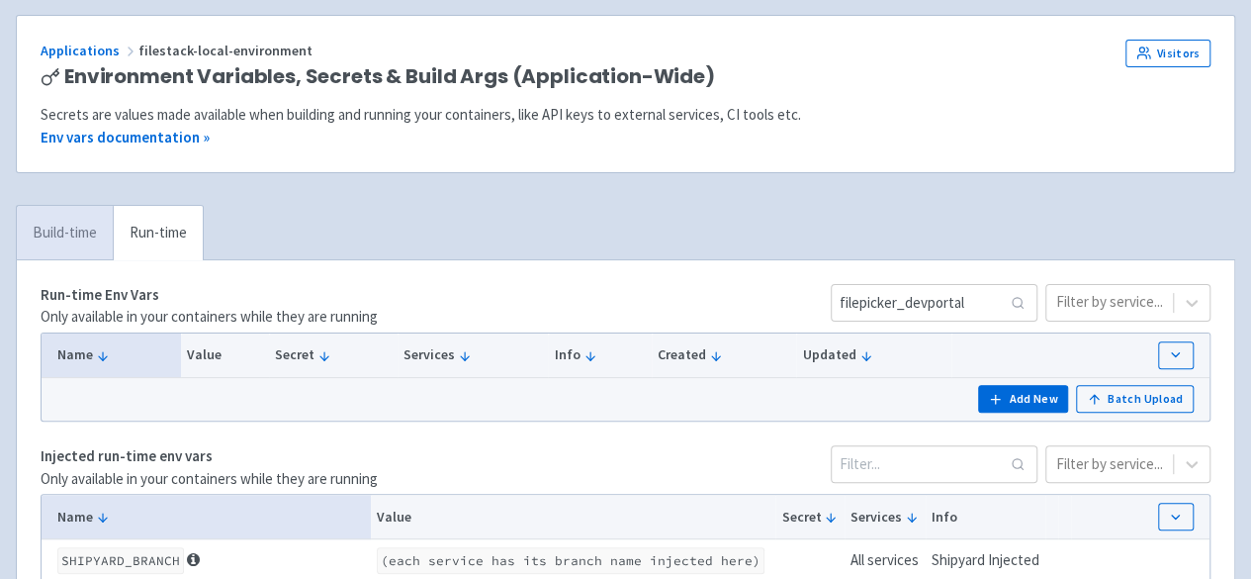
click at [71, 223] on link "Build-time" at bounding box center [65, 233] width 96 height 54
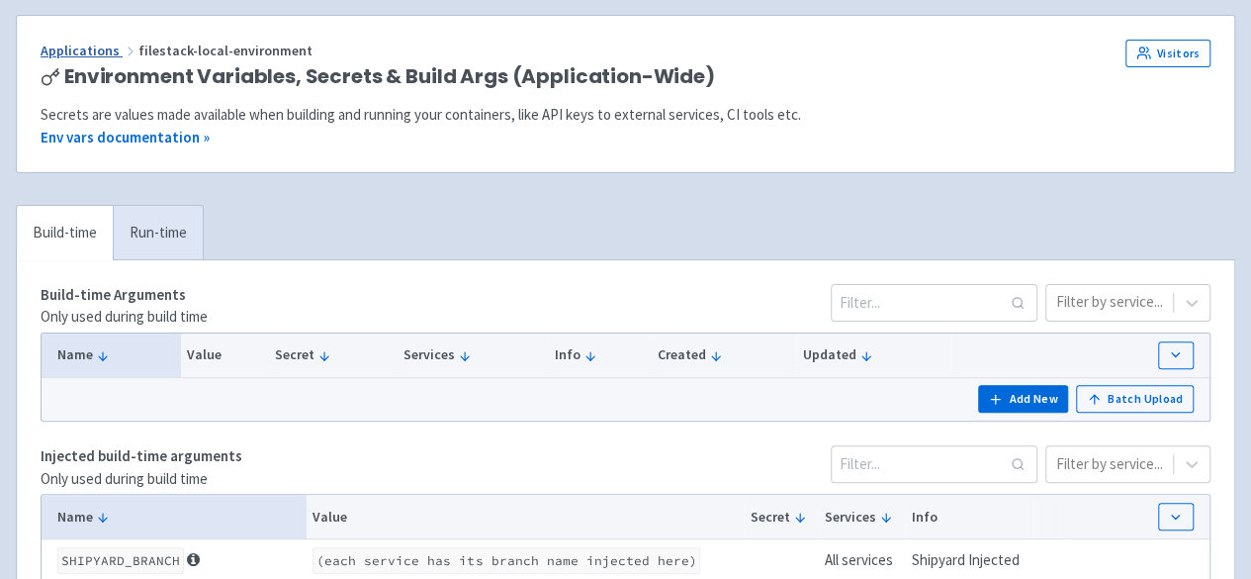
click at [63, 46] on link "Applications" at bounding box center [90, 51] width 98 height 18
click at [90, 47] on link "Applications" at bounding box center [90, 51] width 98 height 18
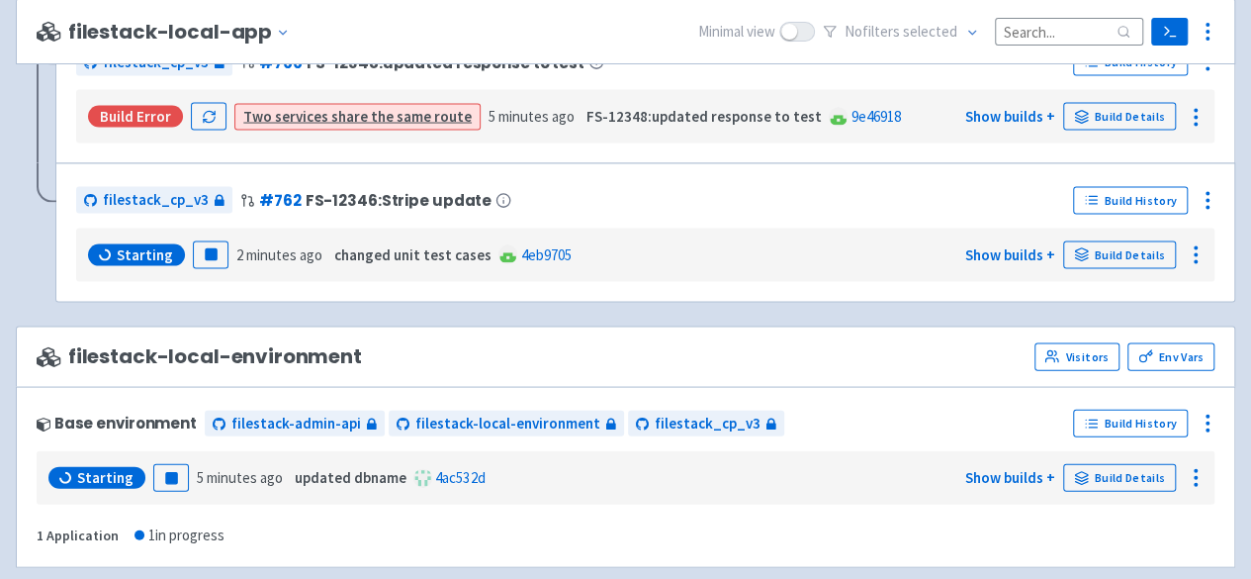
scroll to position [2077, 0]
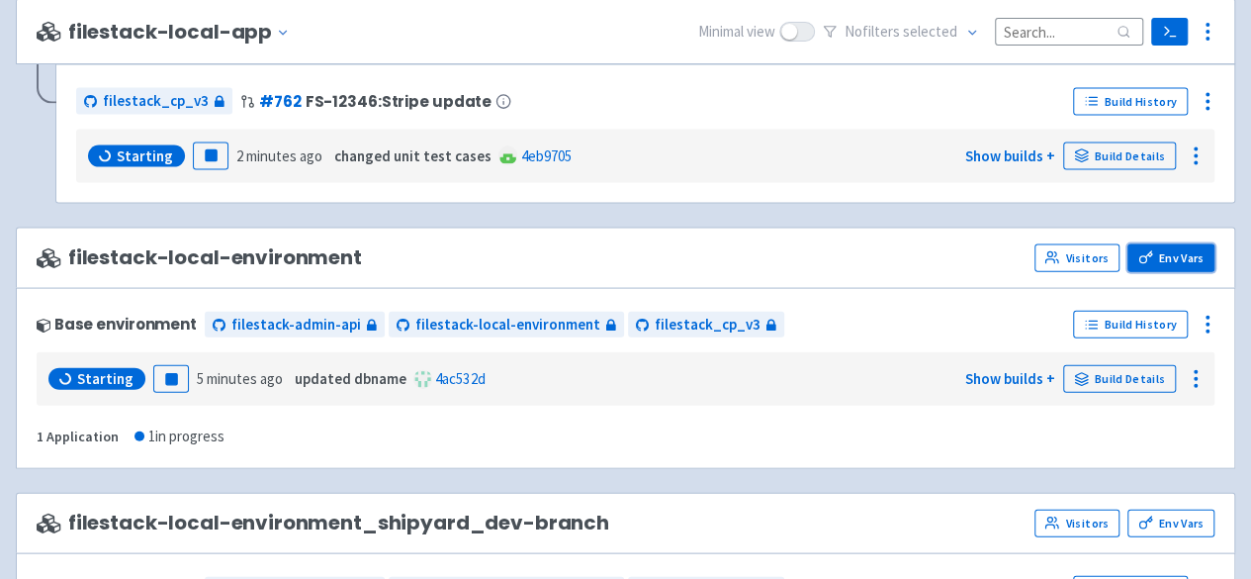
click at [1179, 250] on link "Env Vars" at bounding box center [1171, 258] width 87 height 28
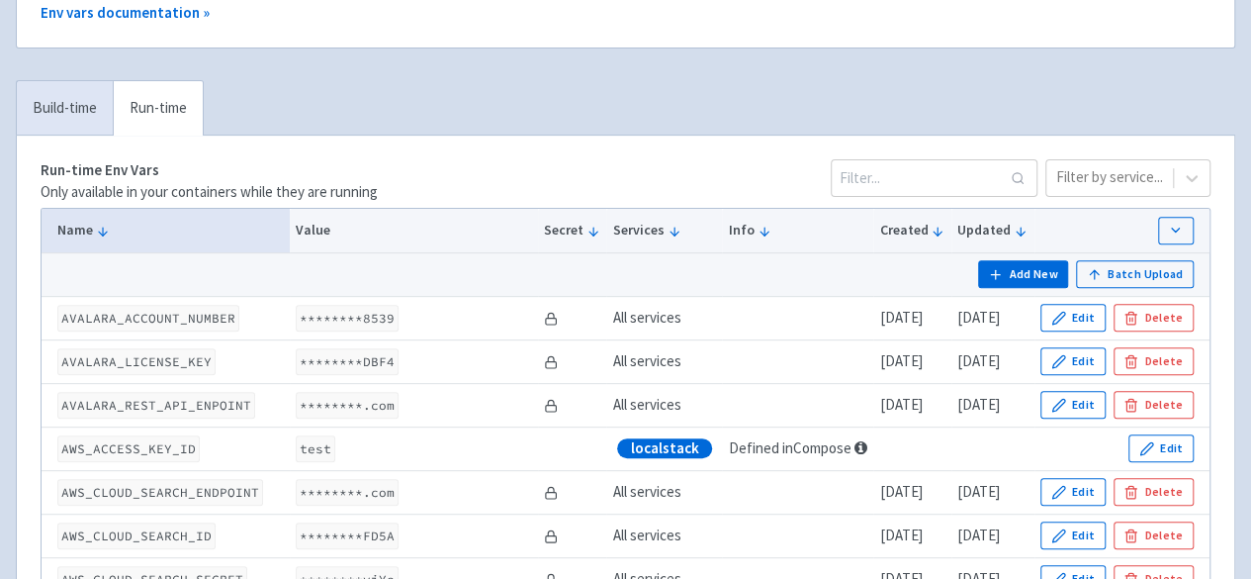
scroll to position [297, 0]
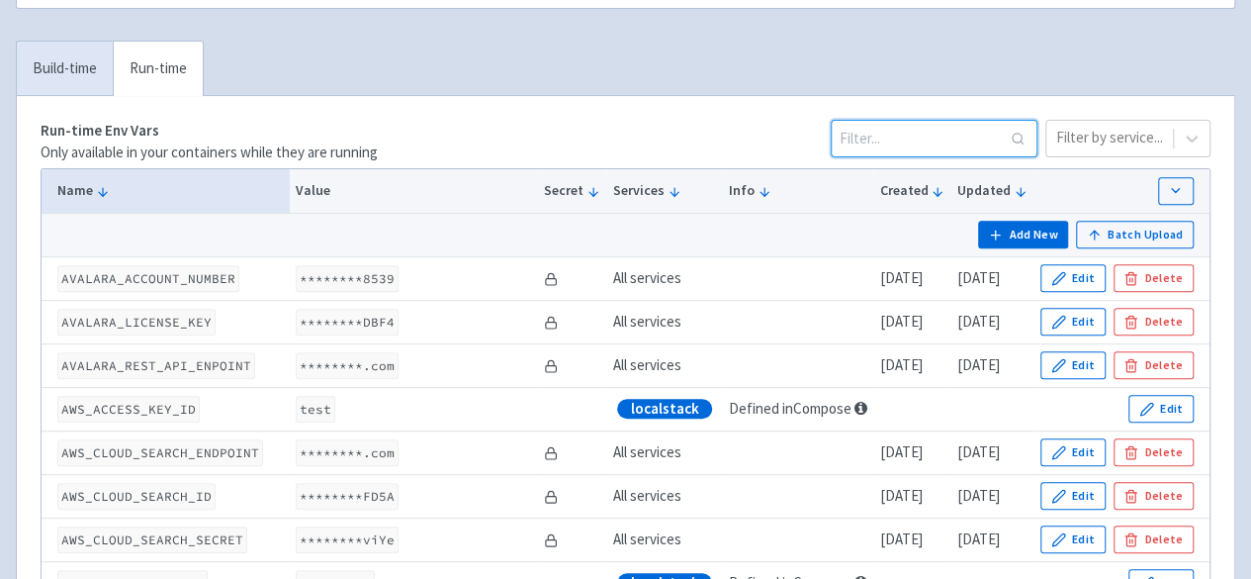
click at [952, 136] on input at bounding box center [934, 139] width 207 height 38
paste input "filepicker_devportal"
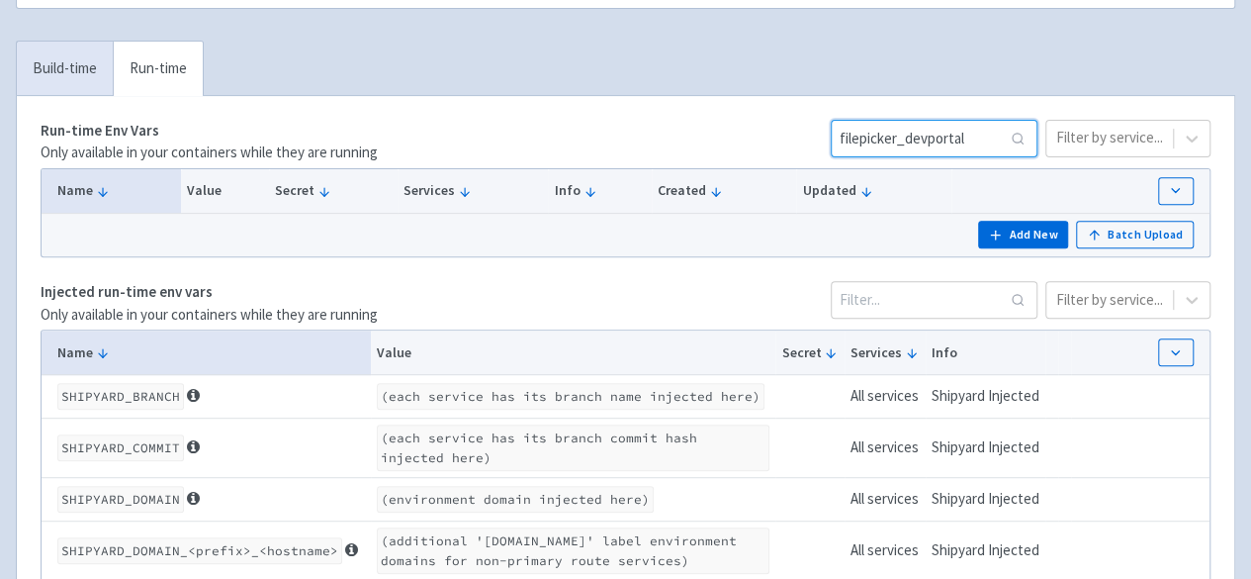
drag, startPoint x: 993, startPoint y: 136, endPoint x: 843, endPoint y: 124, distance: 150.8
click at [843, 124] on div "Run-time Env Vars Only available in your containers while they are running file…" at bounding box center [626, 142] width 1170 height 45
paste input "POSTGRESQL_DBNAME="
type input "POSTGRESQL_DBNAME="
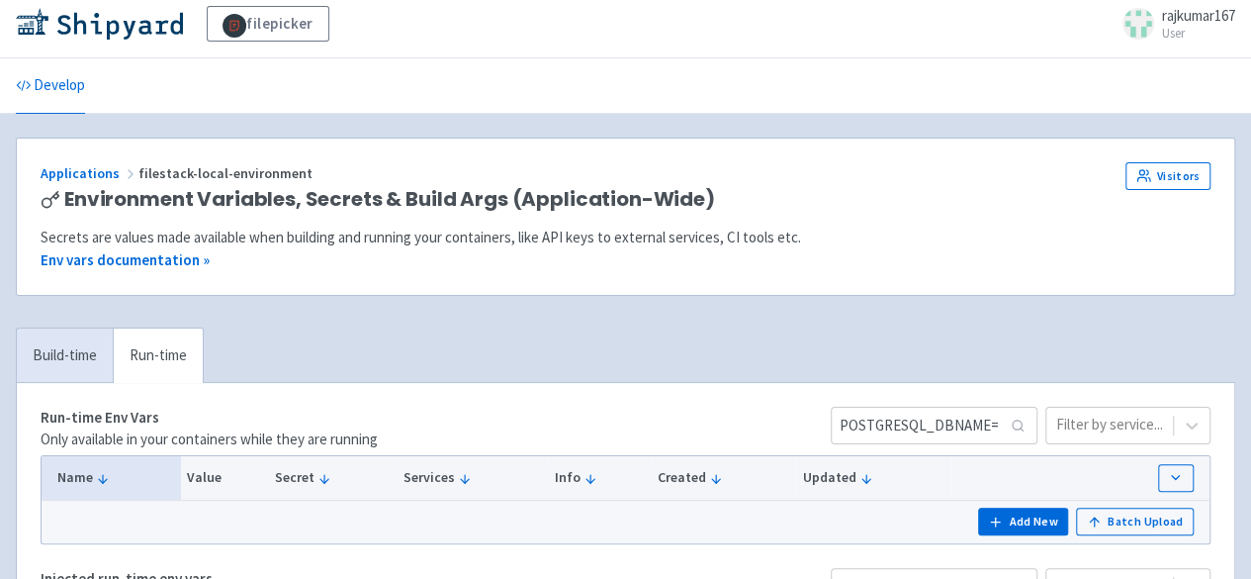
scroll to position [0, 0]
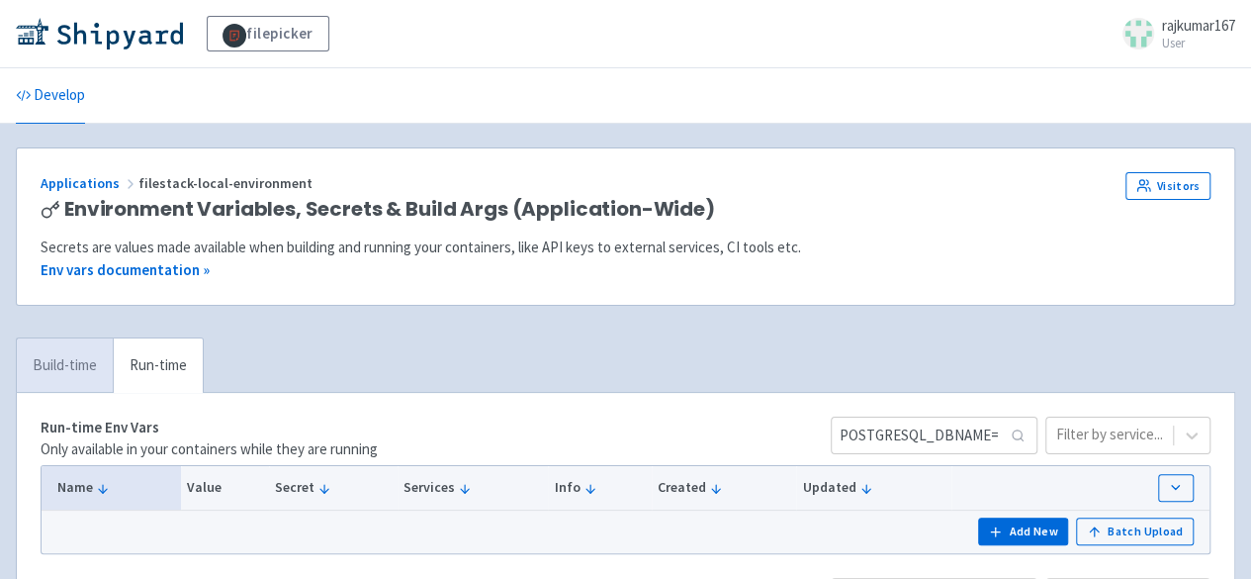
click at [51, 363] on link "Build-time" at bounding box center [65, 365] width 96 height 54
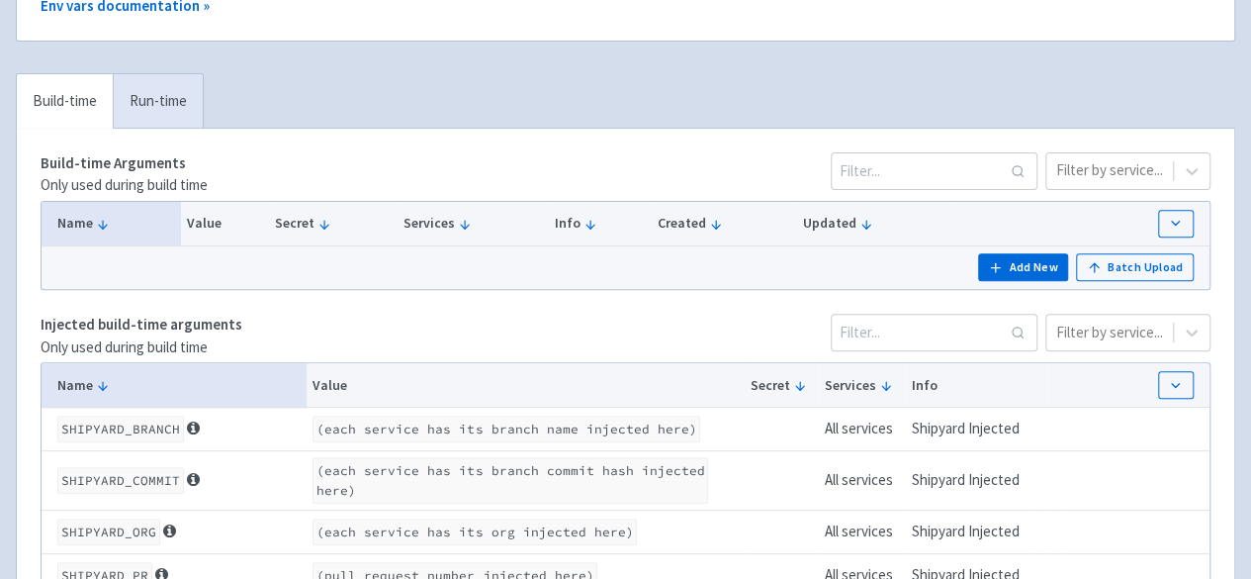
scroll to position [57, 0]
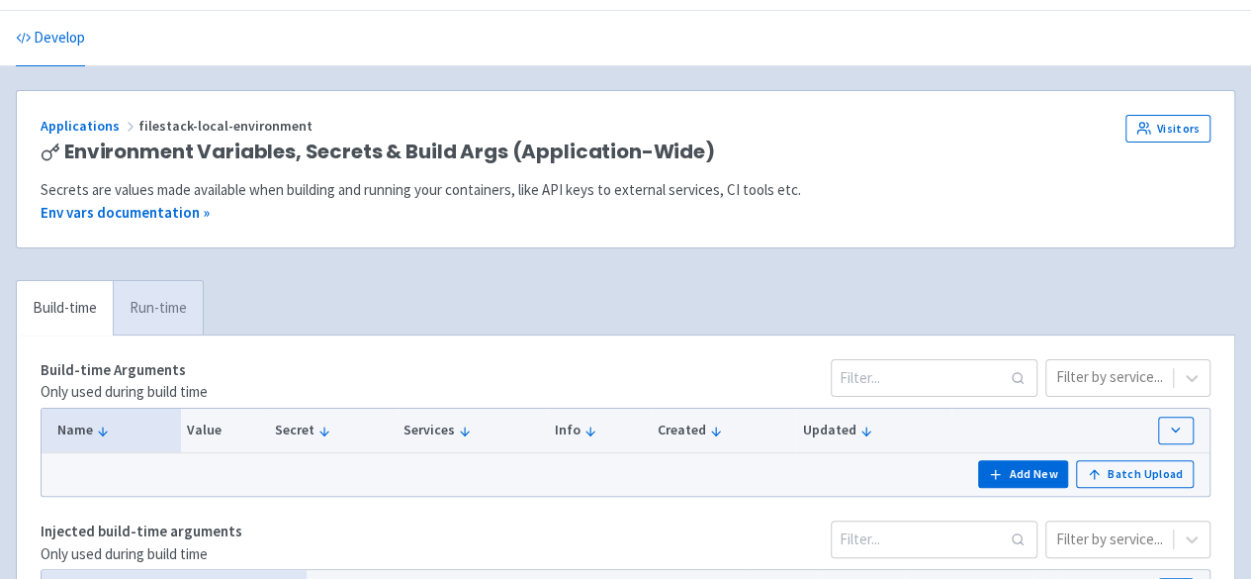
click at [164, 303] on link "Run-time" at bounding box center [158, 308] width 90 height 54
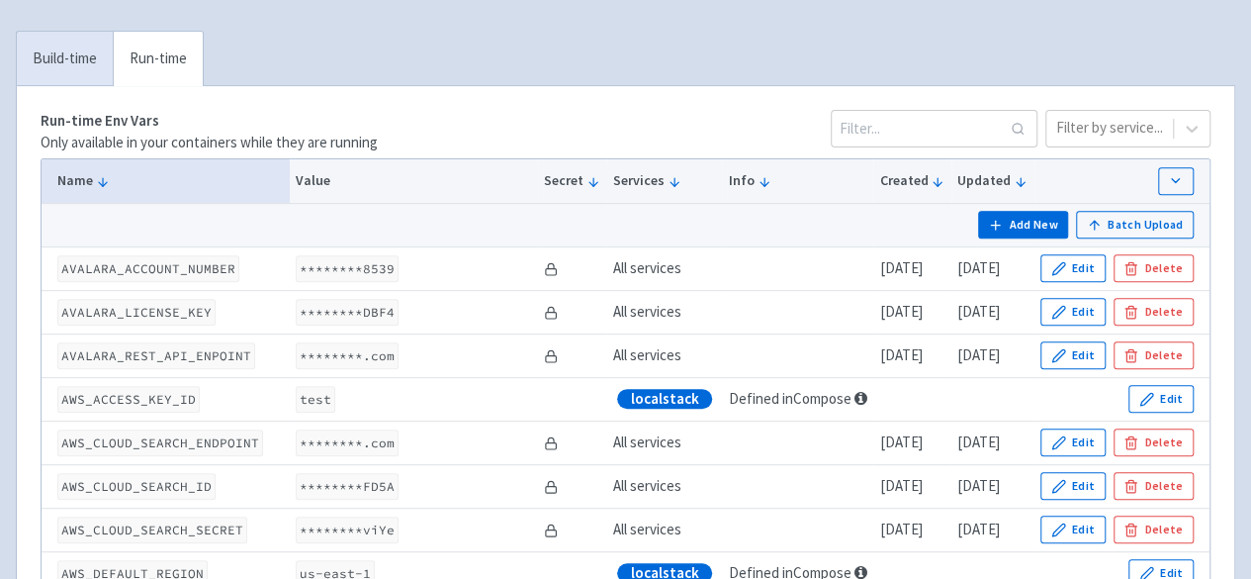
scroll to position [354, 0]
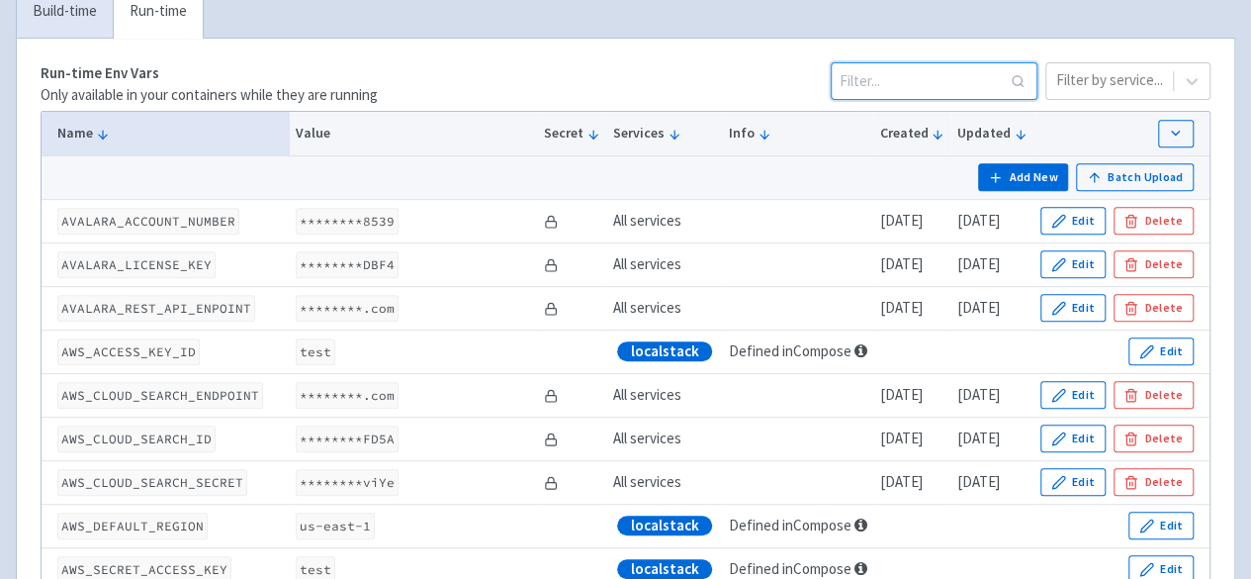
click at [877, 77] on input at bounding box center [934, 81] width 207 height 38
paste input "POSTGRESQL_DBNAME="
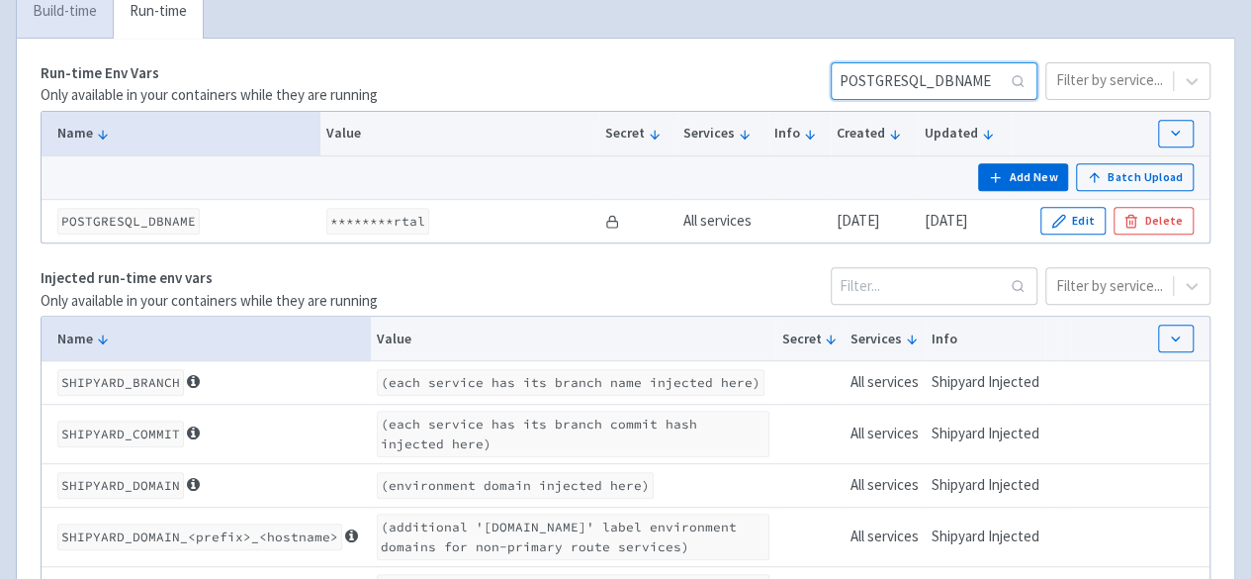
type input "POSTGRESQL_DBNAME"
click at [50, 15] on link "Build-time" at bounding box center [65, 11] width 96 height 54
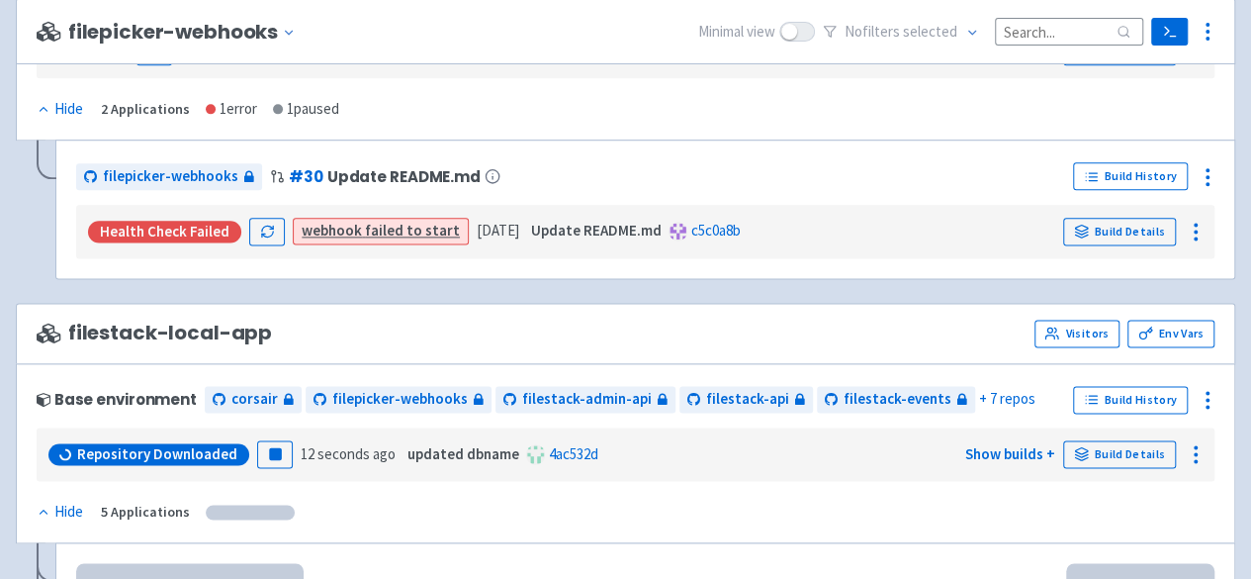
scroll to position [1306, 0]
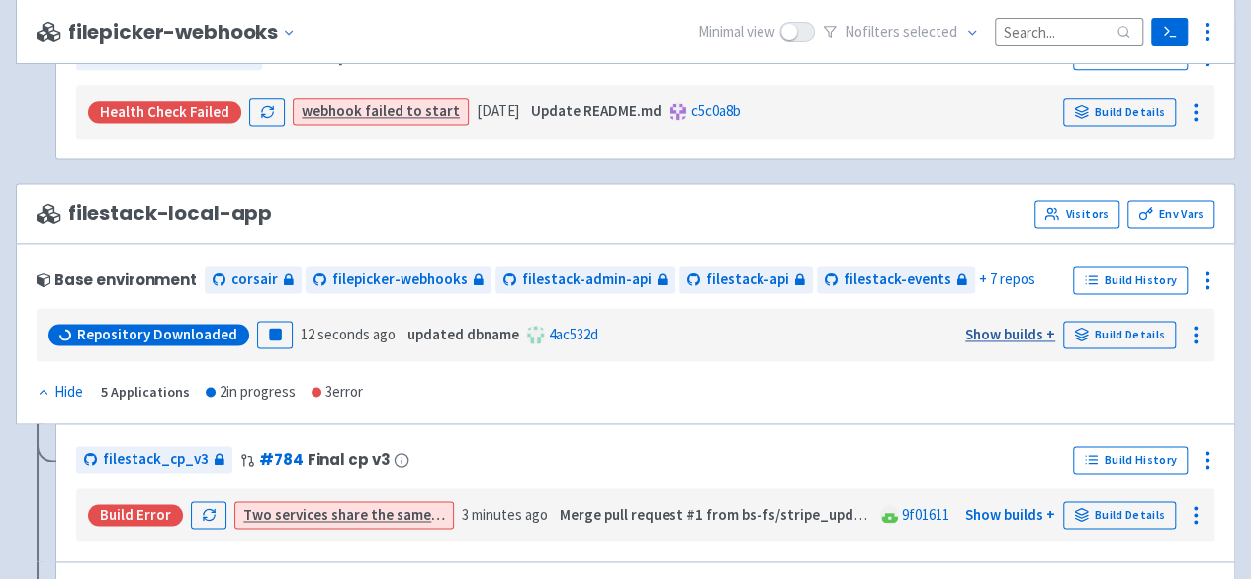
click at [1021, 324] on link "Show builds +" at bounding box center [1010, 333] width 90 height 19
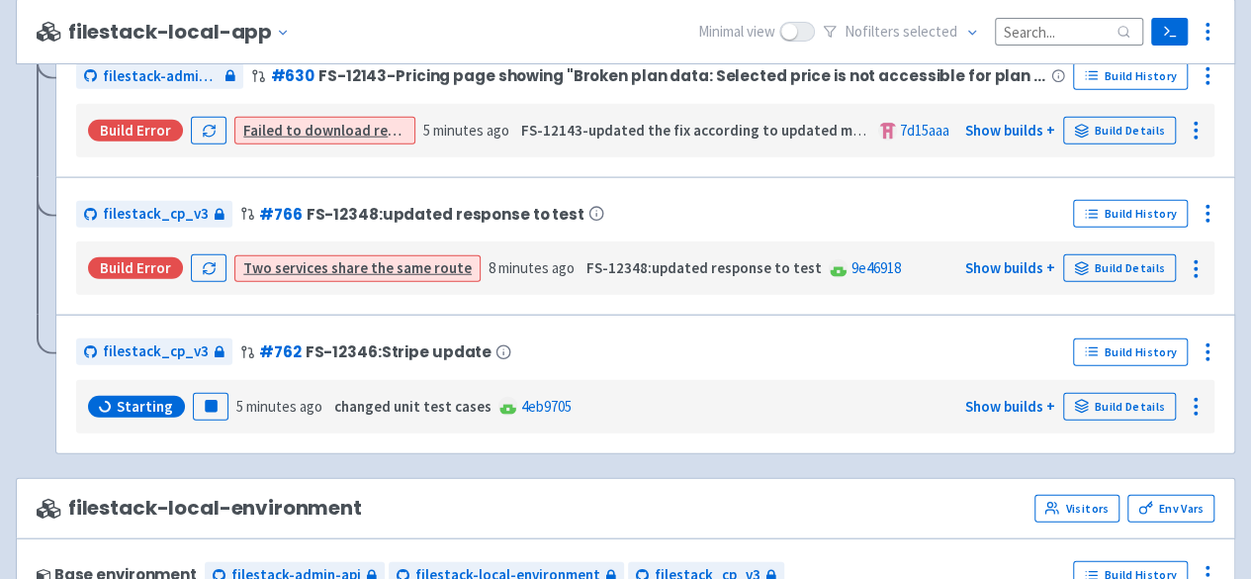
scroll to position [2592, 0]
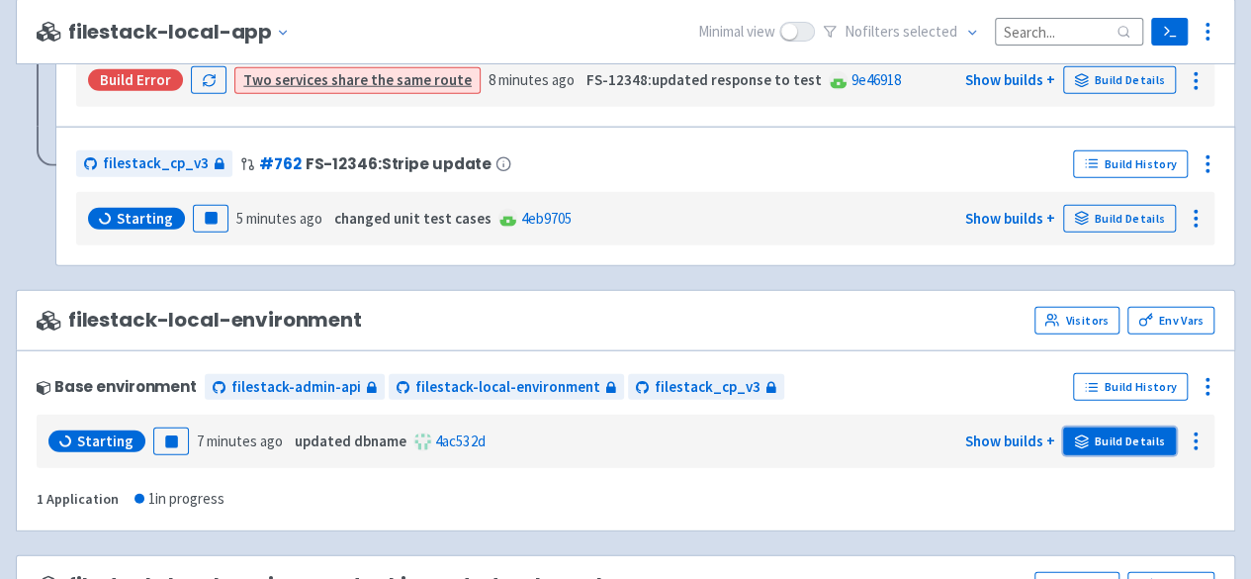
click at [1140, 427] on link "Build Details" at bounding box center [1119, 441] width 113 height 28
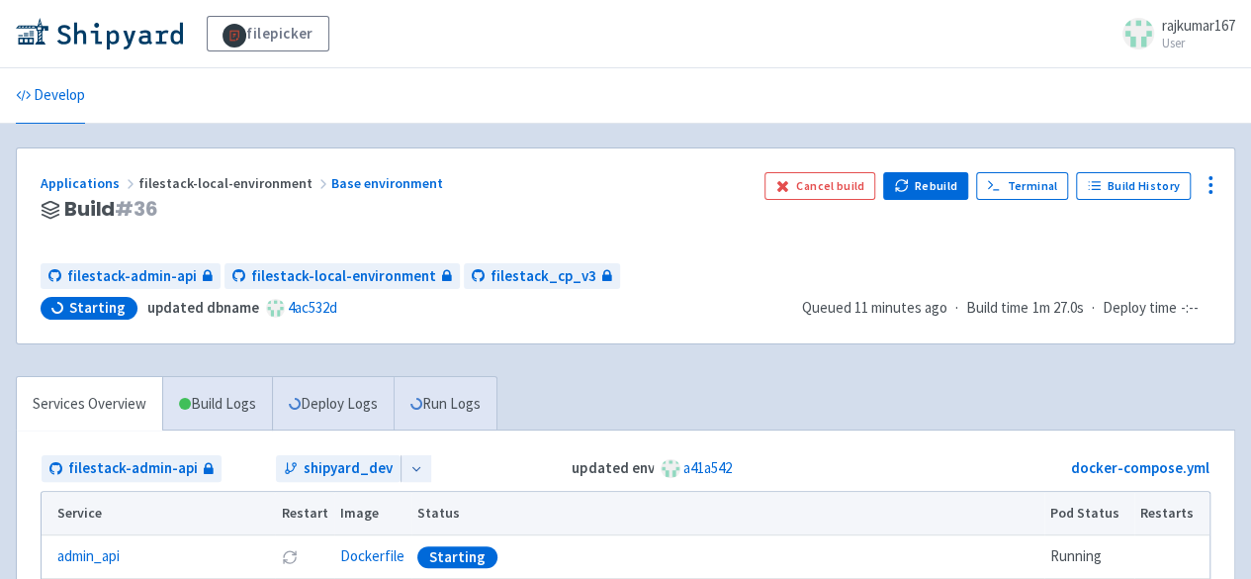
scroll to position [198, 0]
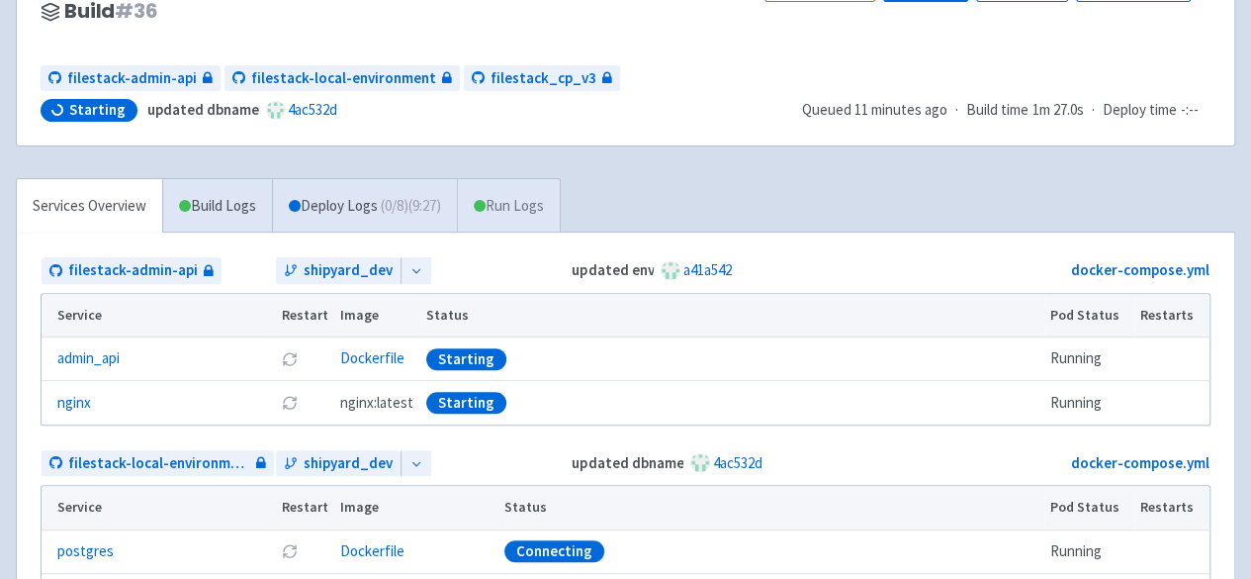
click at [516, 201] on link "Run Logs" at bounding box center [508, 206] width 103 height 54
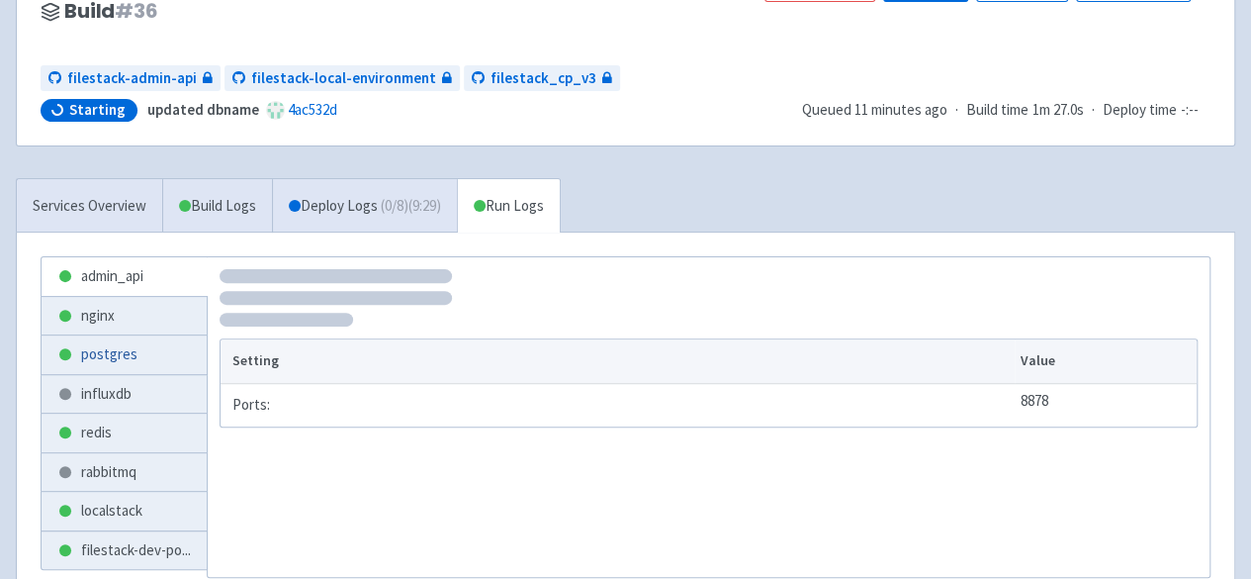
click at [90, 349] on link "postgres" at bounding box center [124, 354] width 165 height 39
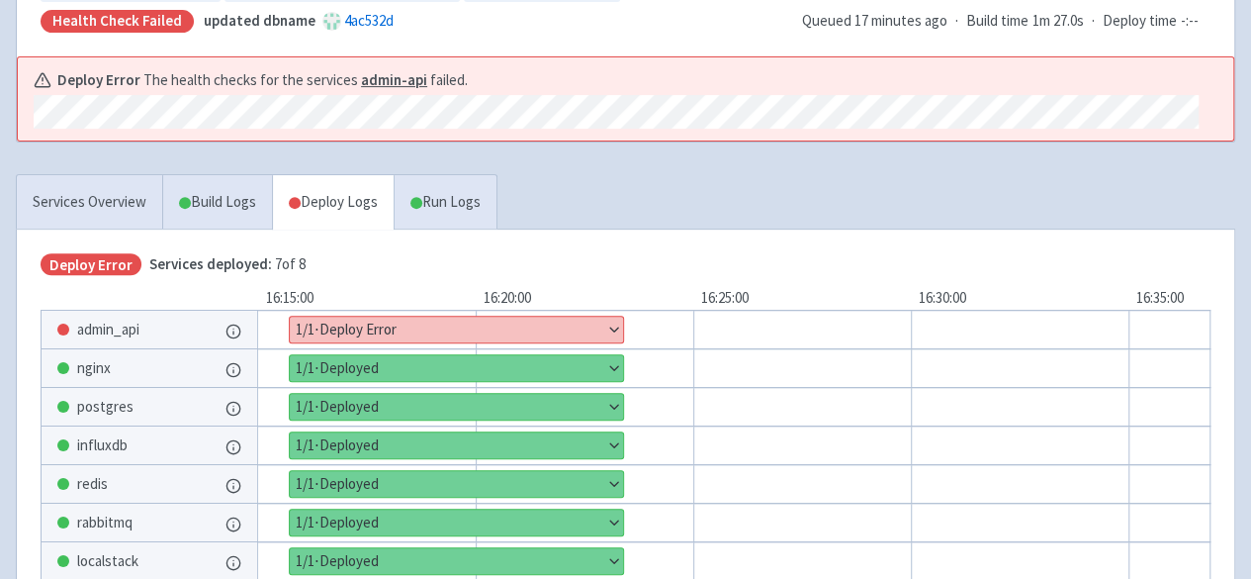
scroll to position [297, 0]
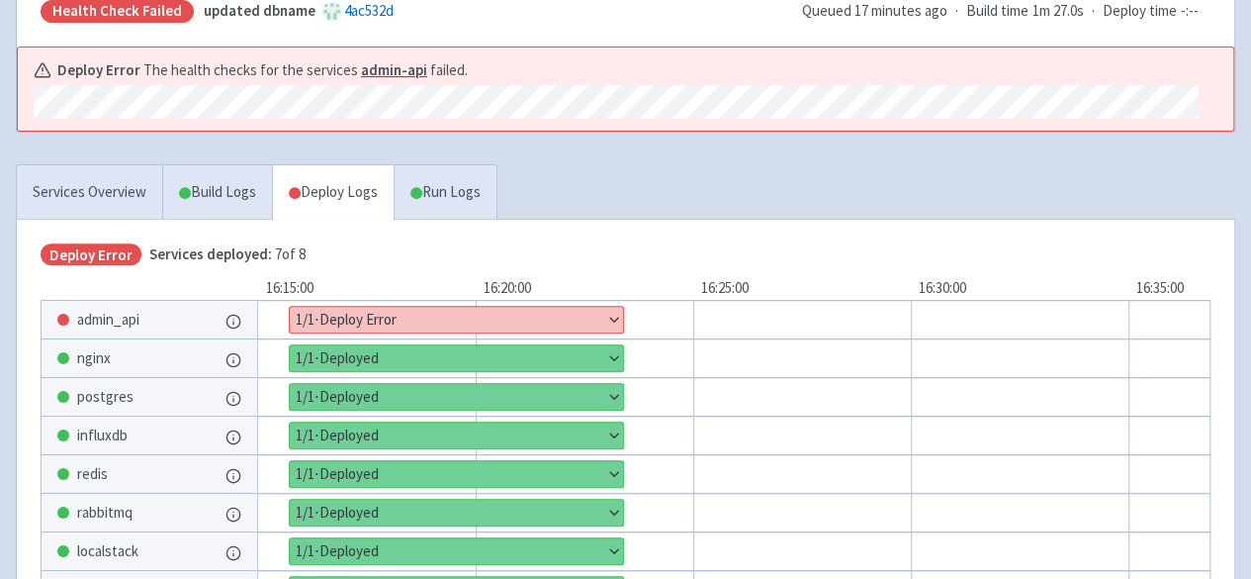
click at [611, 314] on button "Show details" at bounding box center [456, 320] width 333 height 26
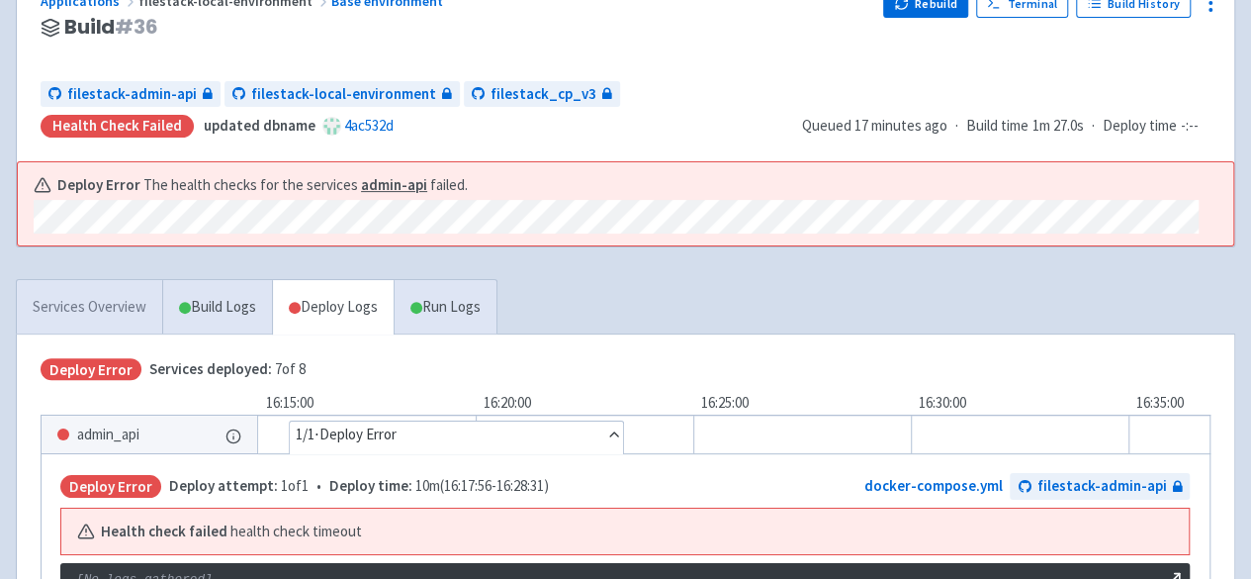
scroll to position [0, 0]
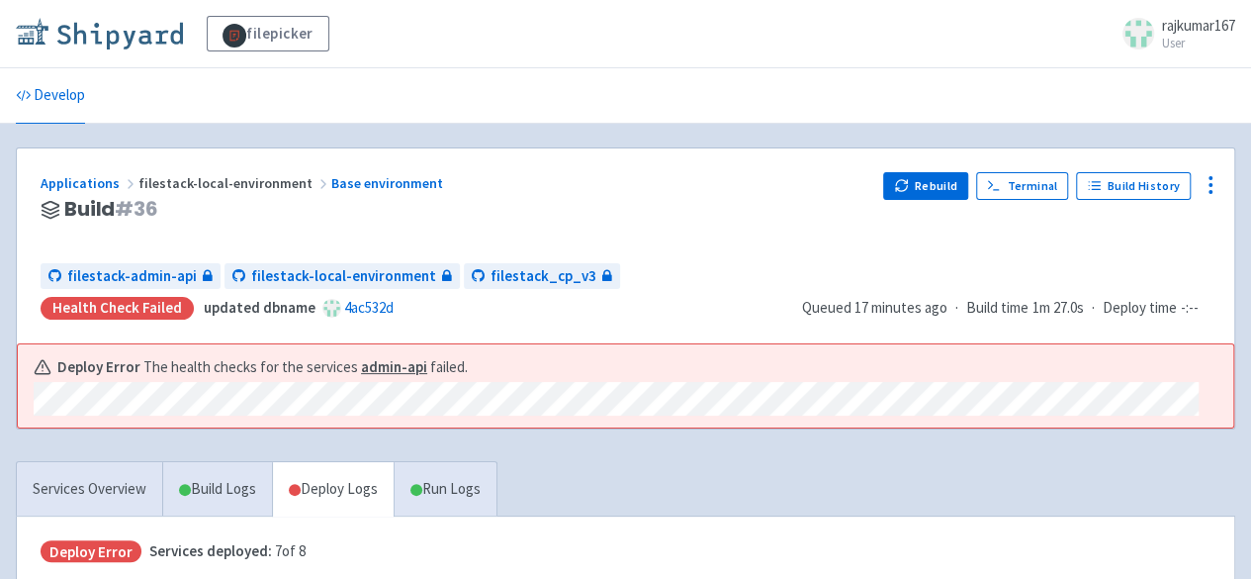
click at [123, 25] on img at bounding box center [99, 34] width 167 height 32
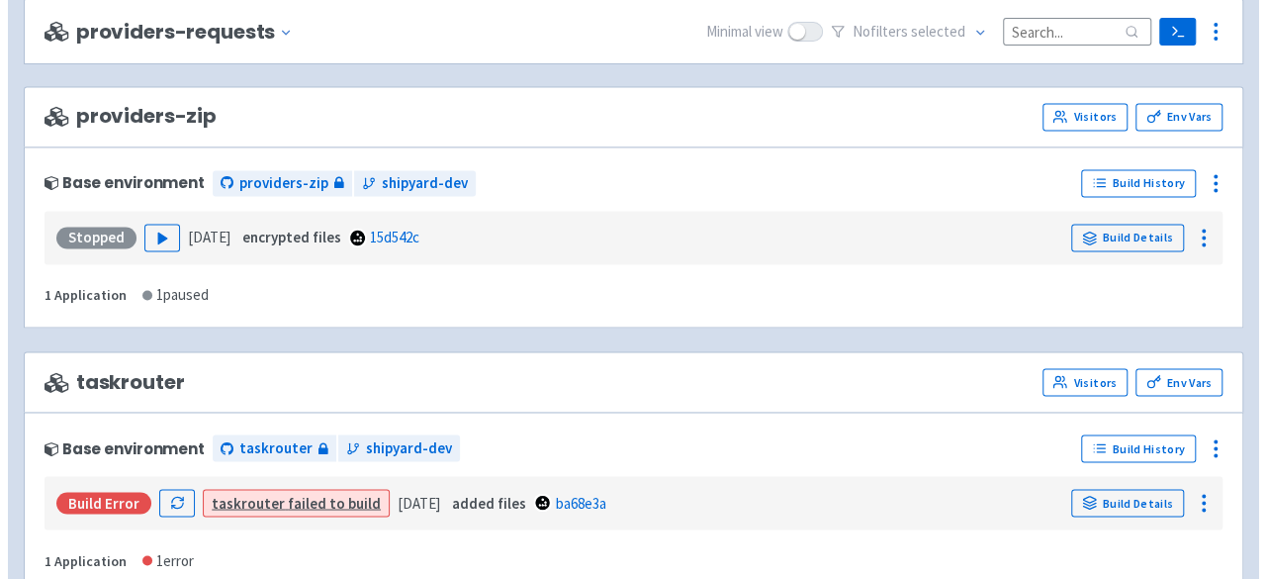
scroll to position [5361, 0]
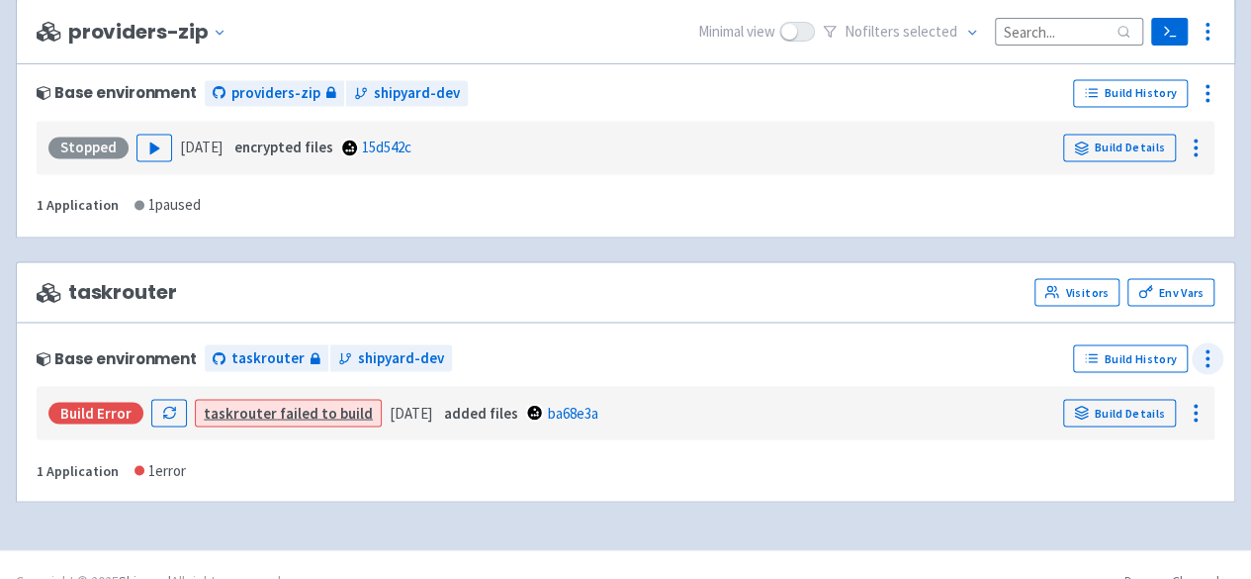
click at [1213, 346] on icon at bounding box center [1208, 358] width 24 height 24
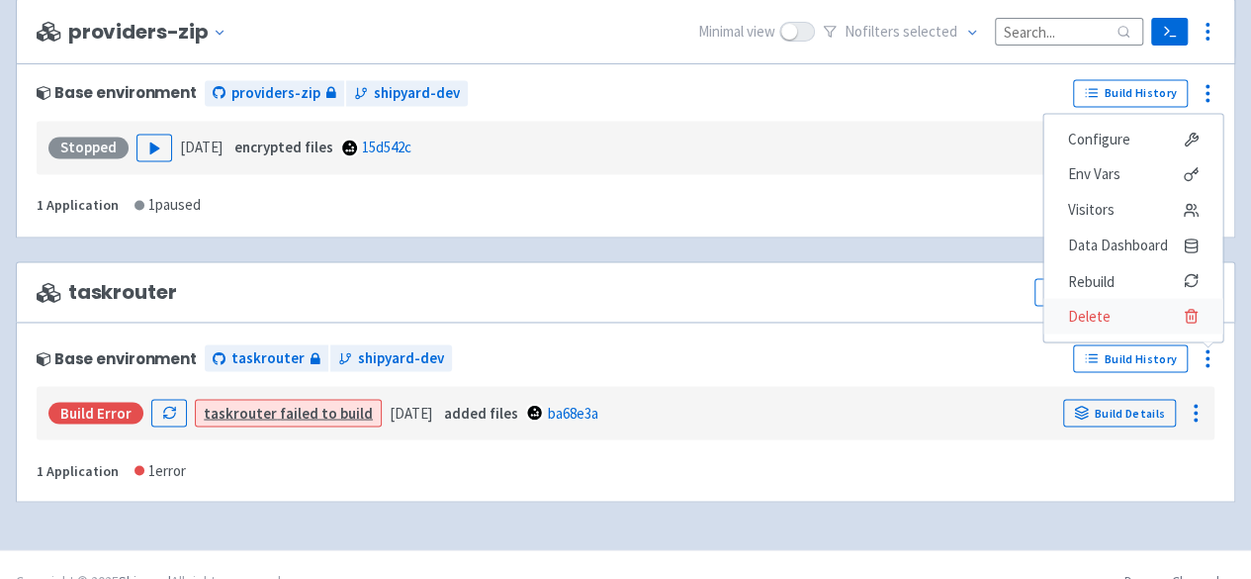
click at [1187, 308] on icon at bounding box center [1191, 316] width 16 height 16
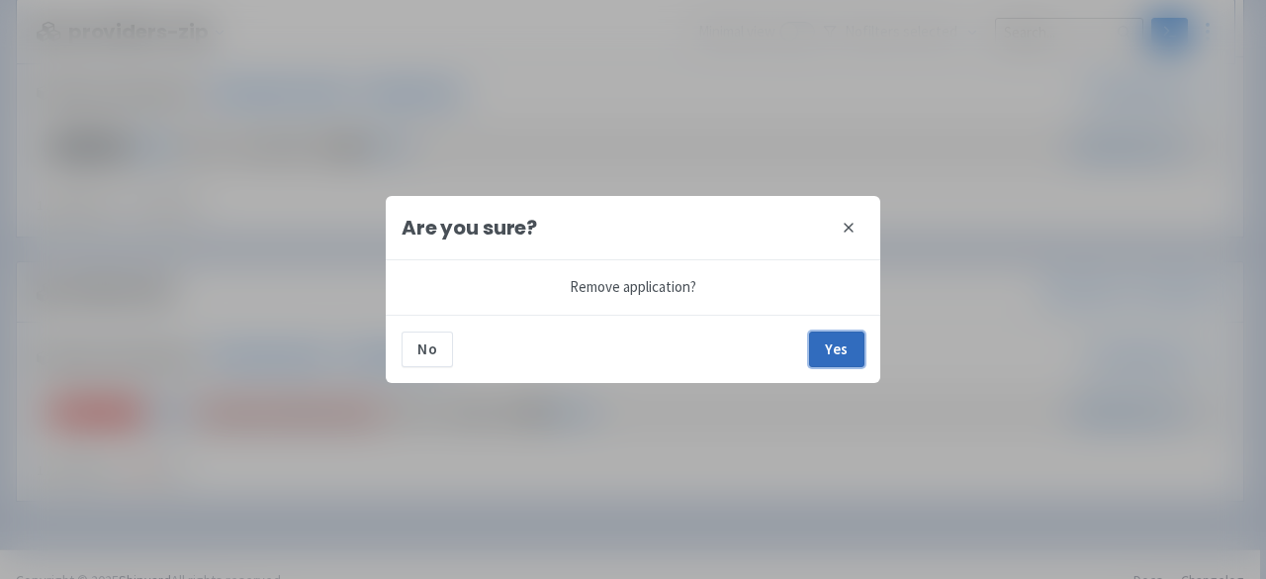
click at [835, 351] on button "Yes" at bounding box center [836, 349] width 55 height 36
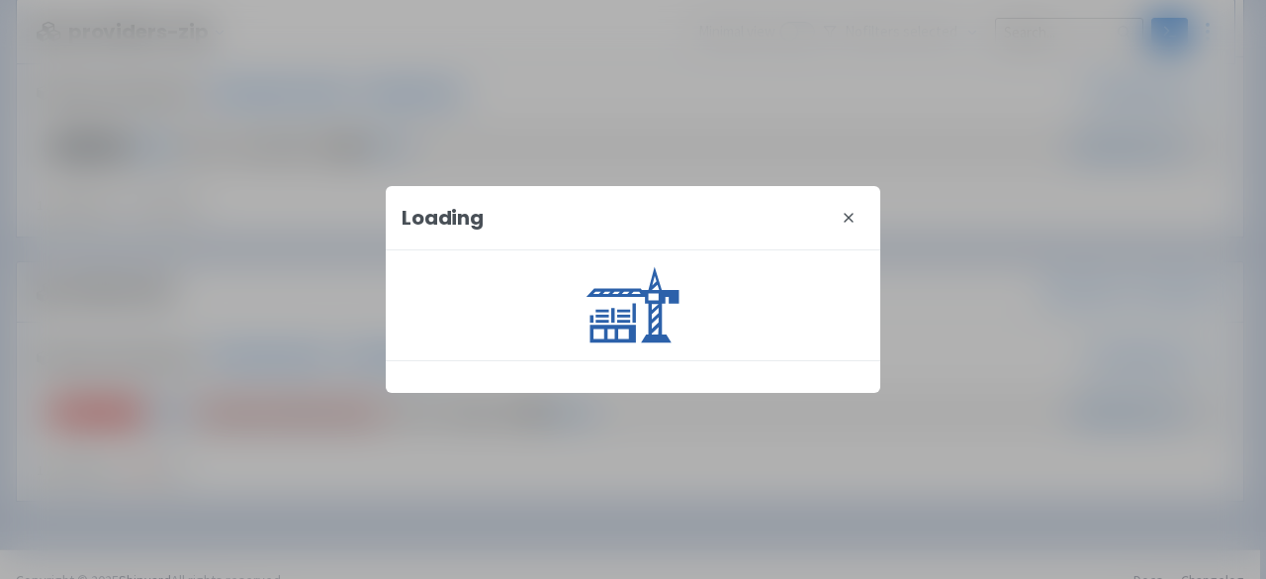
scroll to position [5098, 0]
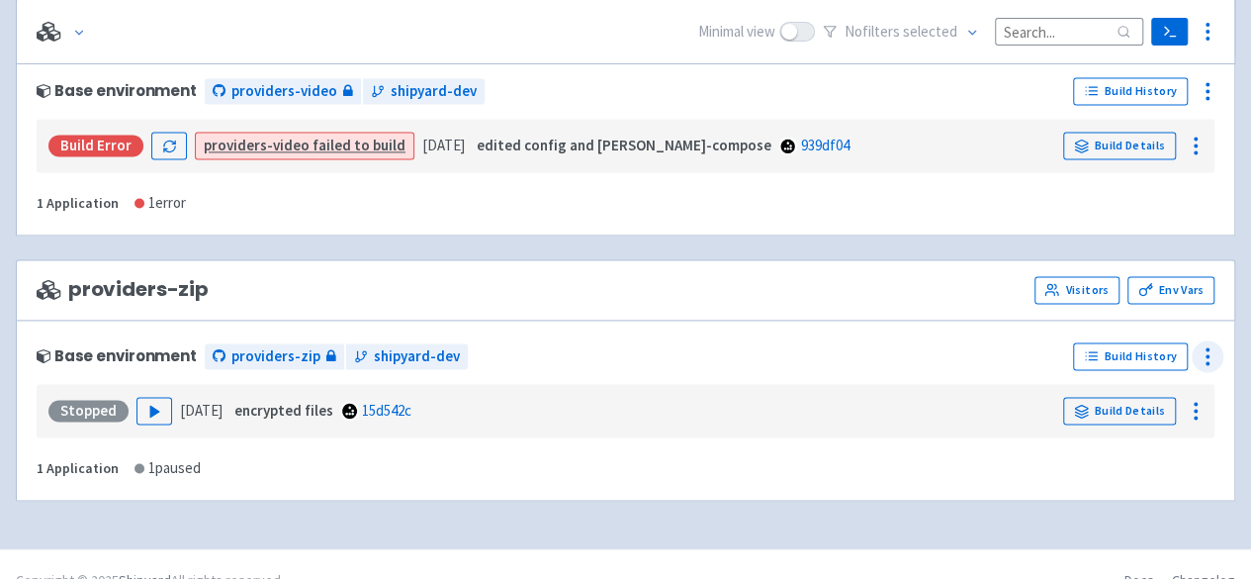
click at [1209, 344] on icon at bounding box center [1208, 356] width 24 height 24
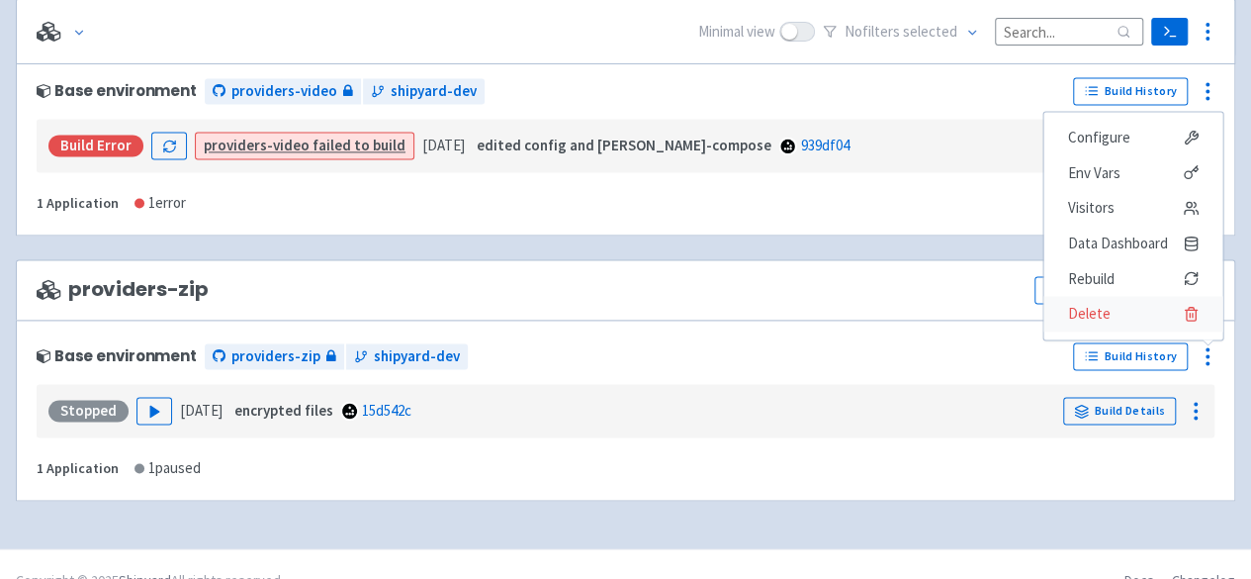
click at [1110, 300] on span "Delete" at bounding box center [1133, 314] width 132 height 28
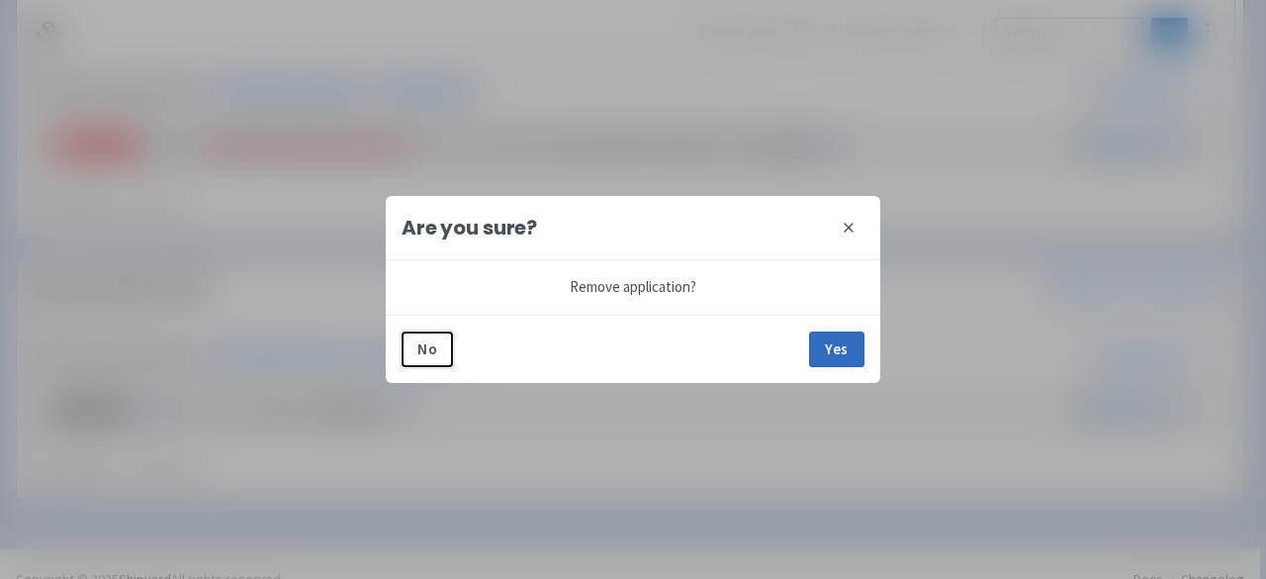
click at [835, 348] on button "Yes" at bounding box center [836, 349] width 55 height 36
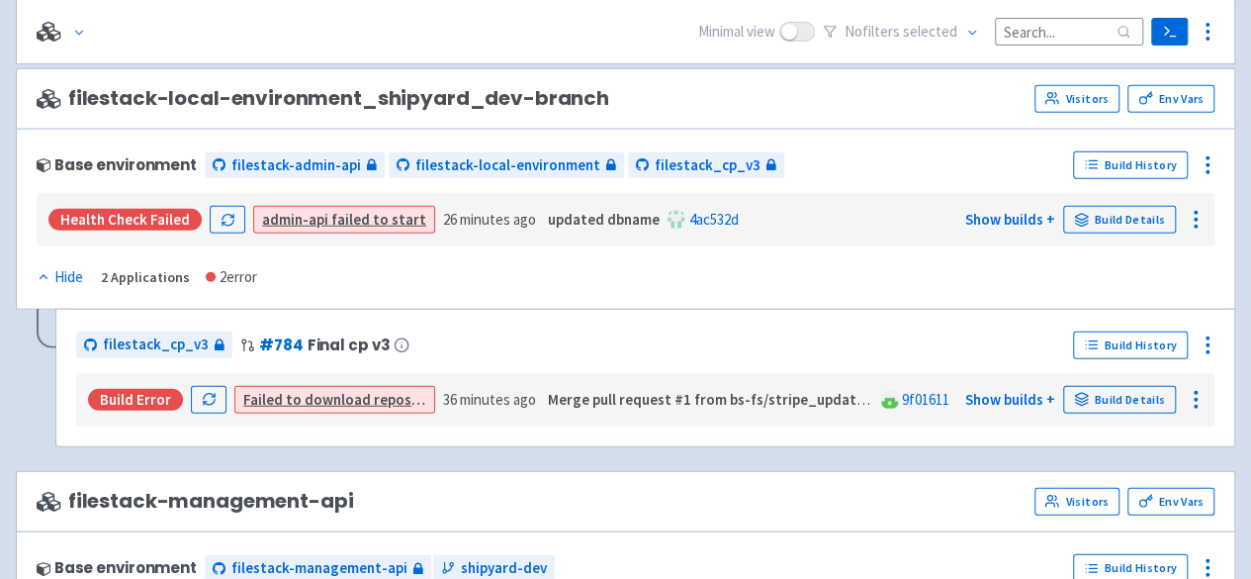
scroll to position [2461, 0]
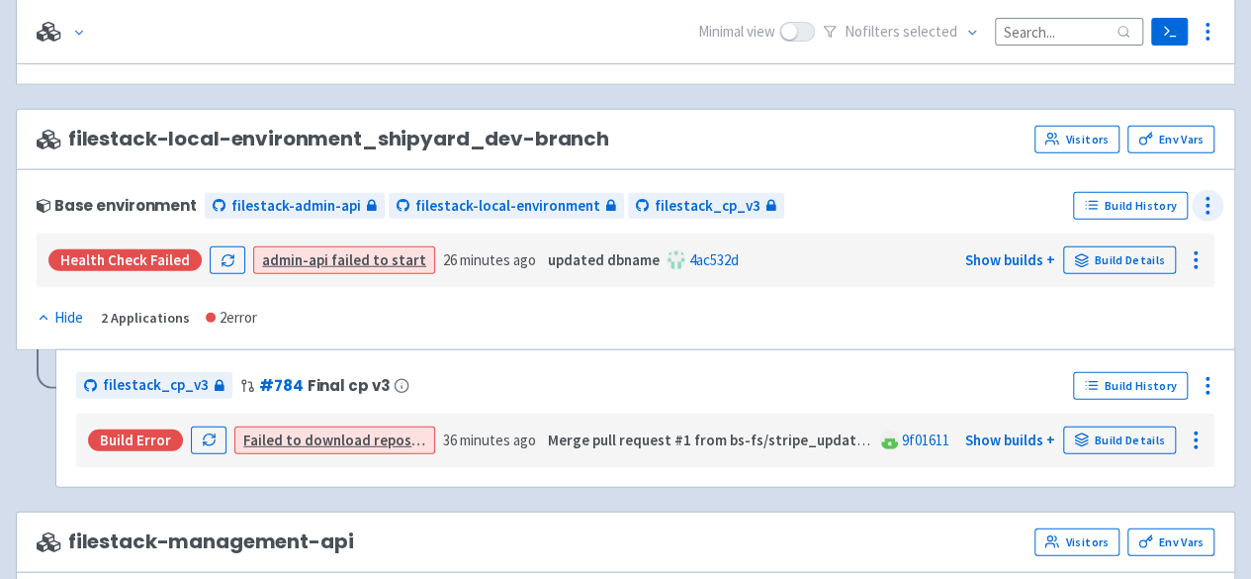
click at [1201, 194] on icon at bounding box center [1208, 206] width 24 height 24
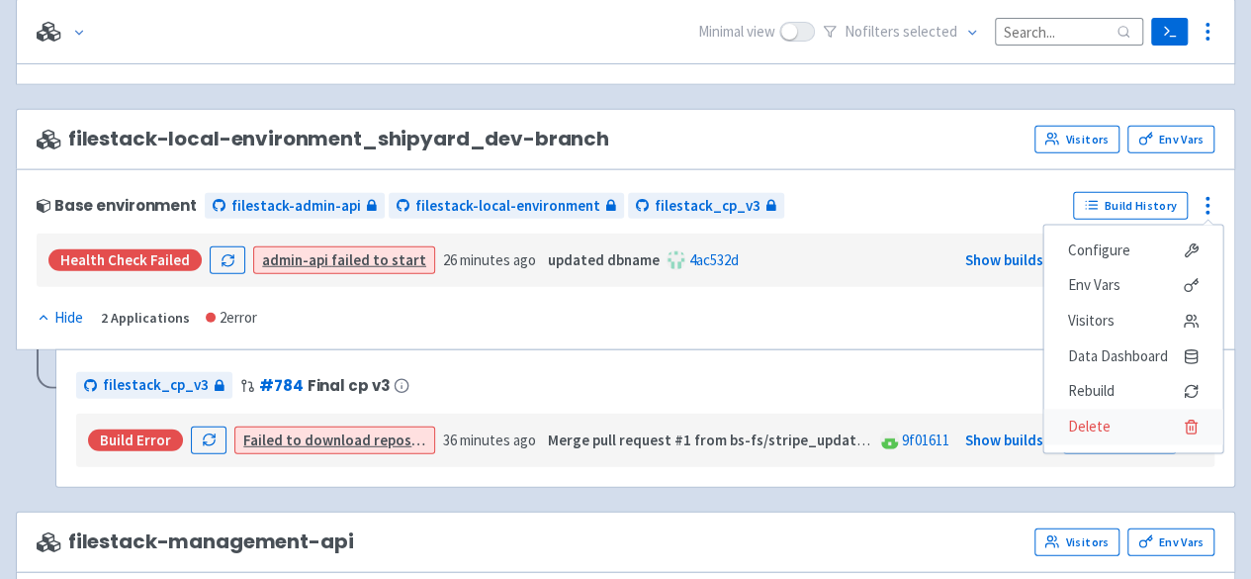
click at [1110, 413] on span "Delete" at bounding box center [1133, 427] width 132 height 28
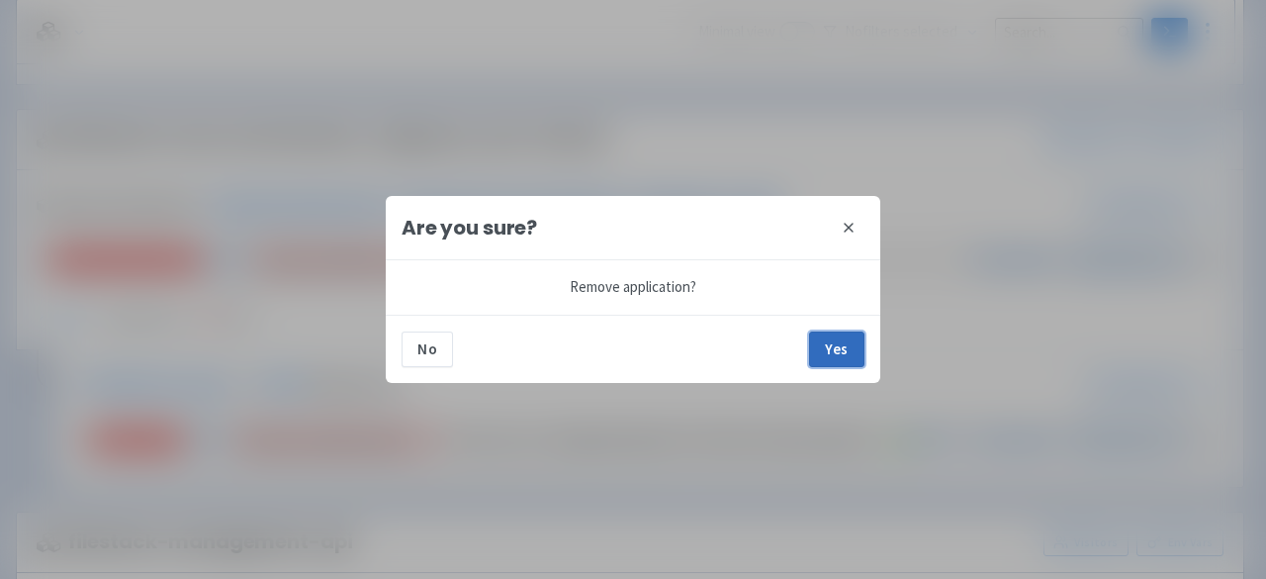
click at [821, 353] on button "Yes" at bounding box center [836, 349] width 55 height 36
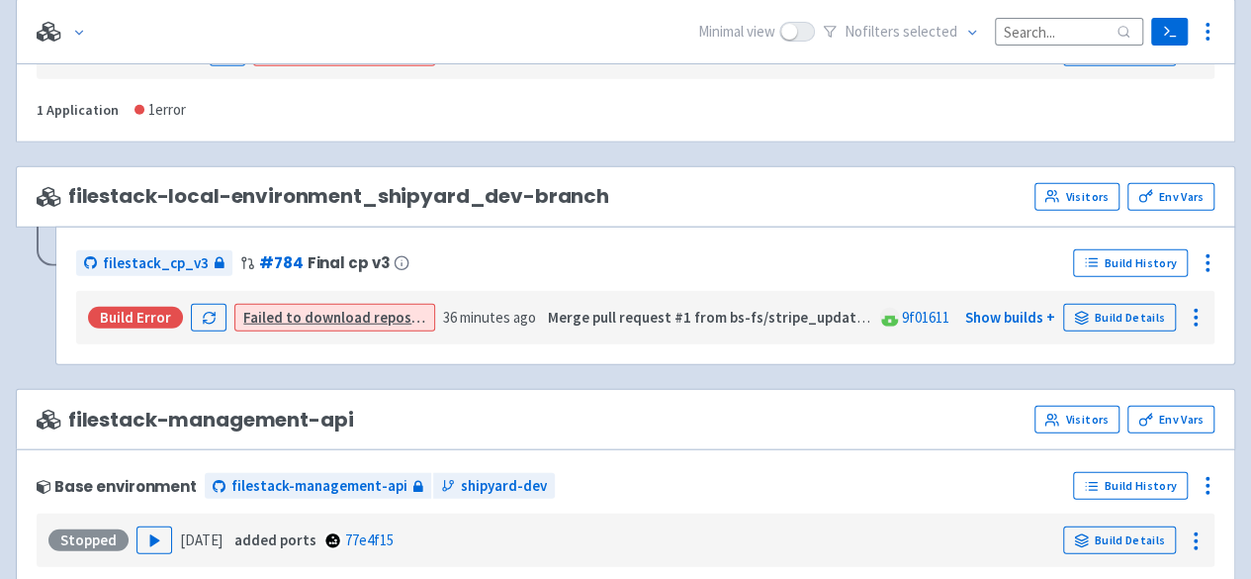
scroll to position [2362, 0]
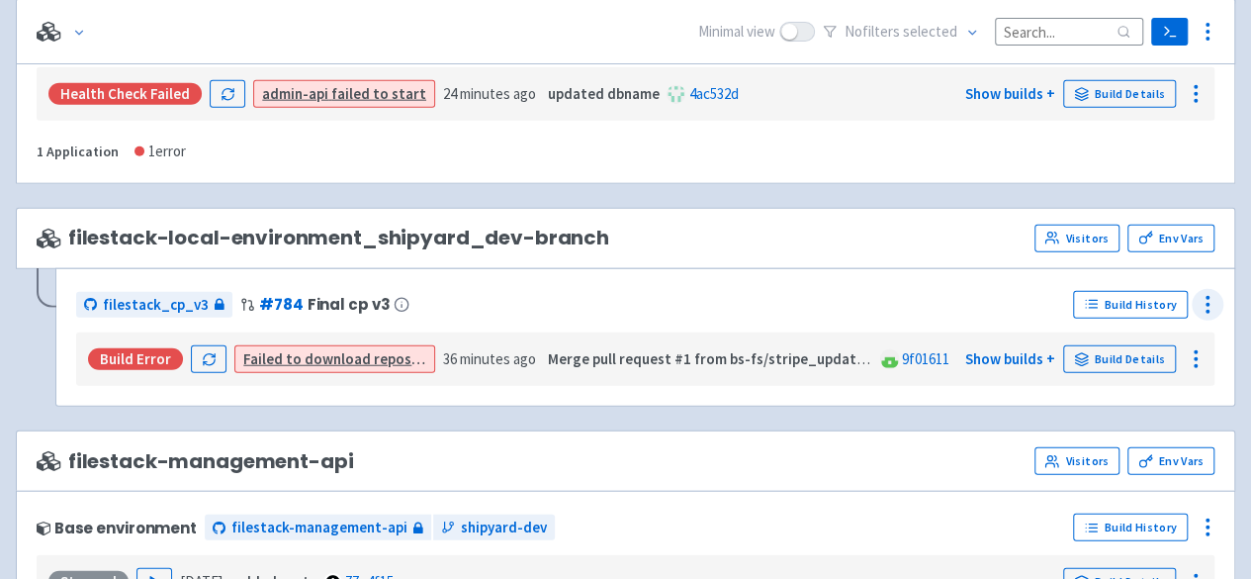
click at [1200, 293] on icon at bounding box center [1208, 305] width 24 height 24
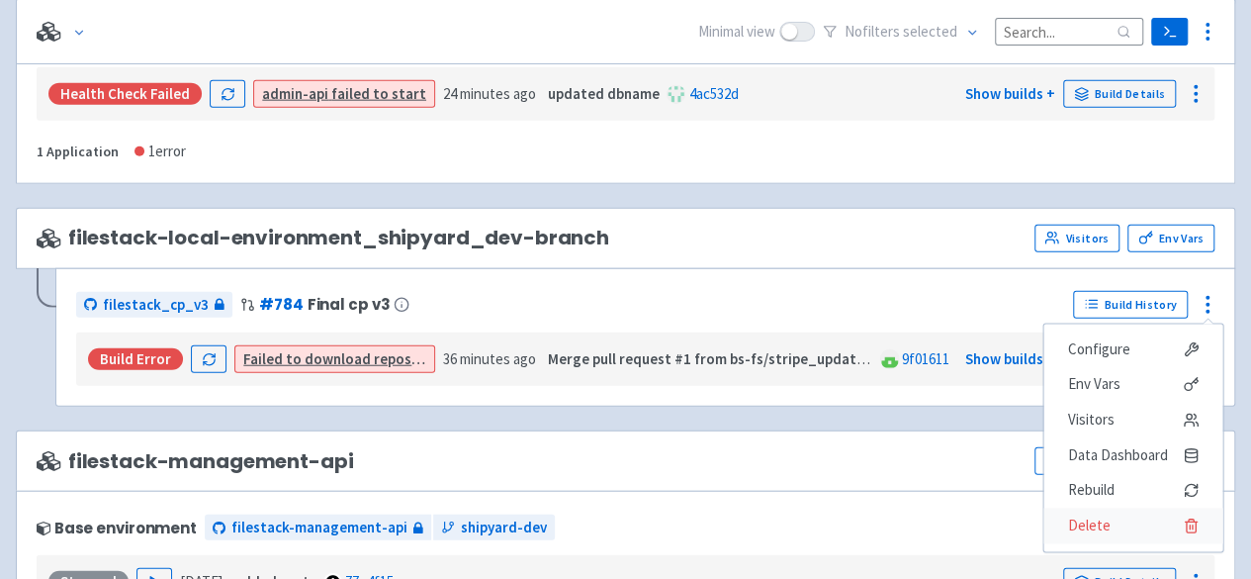
click at [1102, 517] on span "Delete" at bounding box center [1088, 526] width 43 height 28
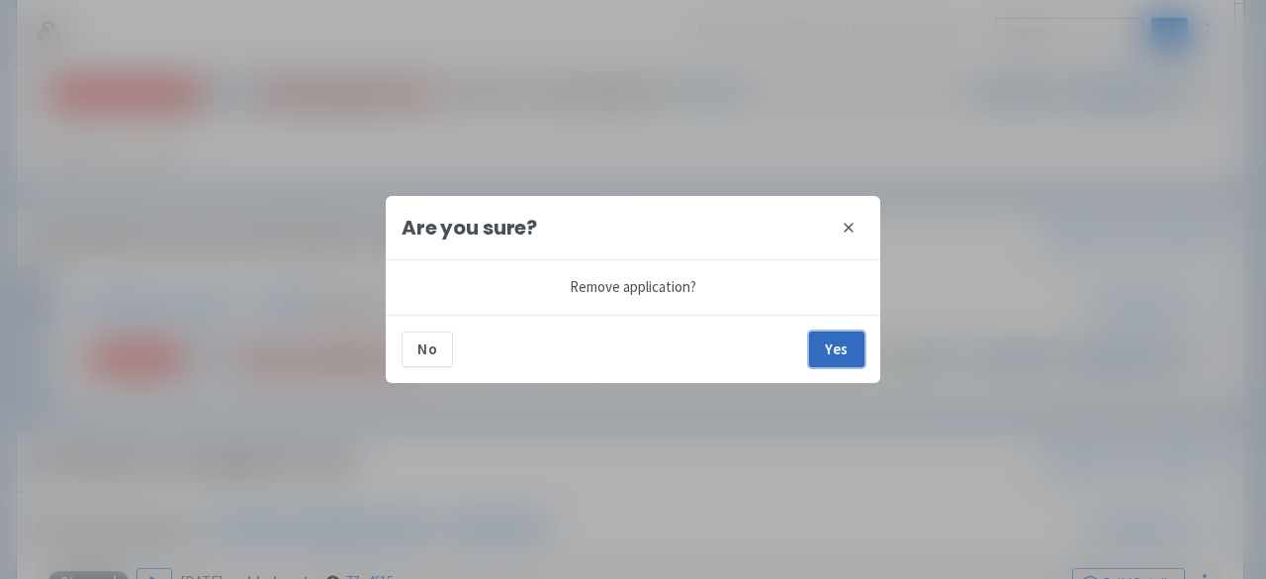
click at [851, 349] on button "Yes" at bounding box center [836, 349] width 55 height 36
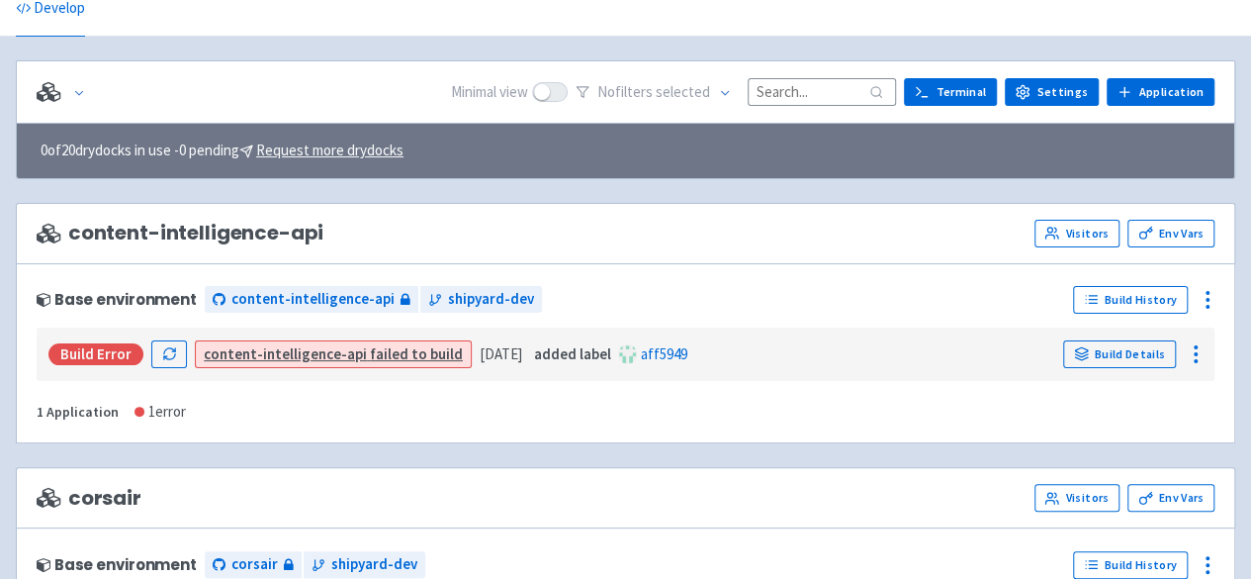
scroll to position [198, 0]
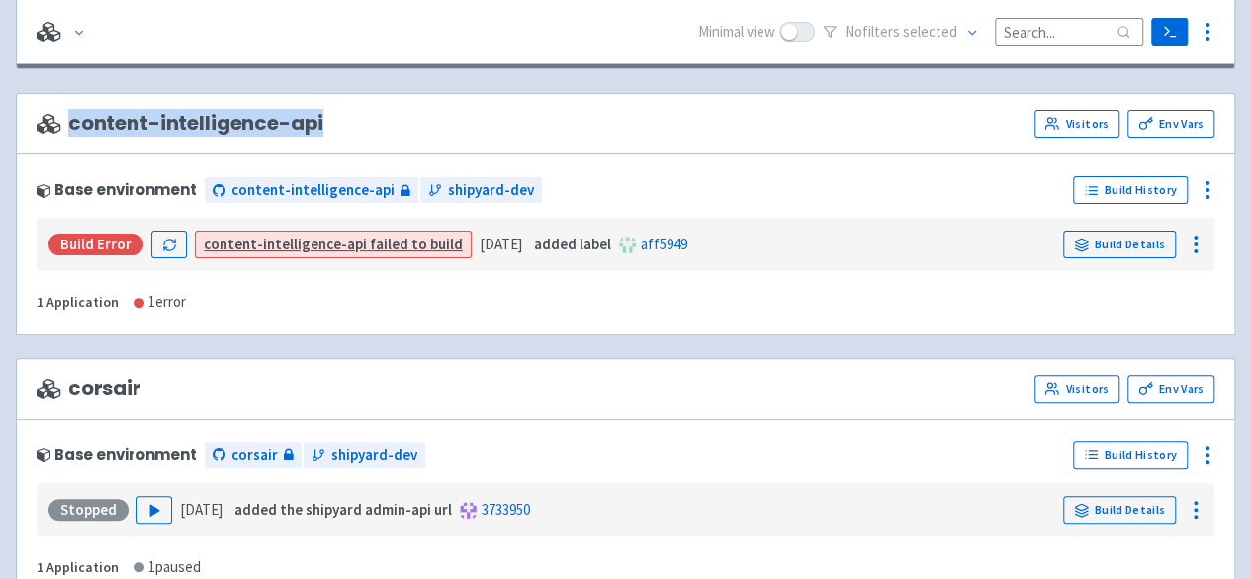
drag, startPoint x: 64, startPoint y: 115, endPoint x: 388, endPoint y: 147, distance: 325.1
click at [388, 147] on div "content-intelligence-api Visitors Env Vars" at bounding box center [626, 123] width 1220 height 61
click at [681, 127] on div "content-intelligence-api Visitors Env Vars" at bounding box center [626, 124] width 1178 height 28
drag, startPoint x: 340, startPoint y: 116, endPoint x: 44, endPoint y: 100, distance: 297.2
click at [44, 100] on div "content-intelligence-api Visitors Env Vars" at bounding box center [626, 123] width 1220 height 61
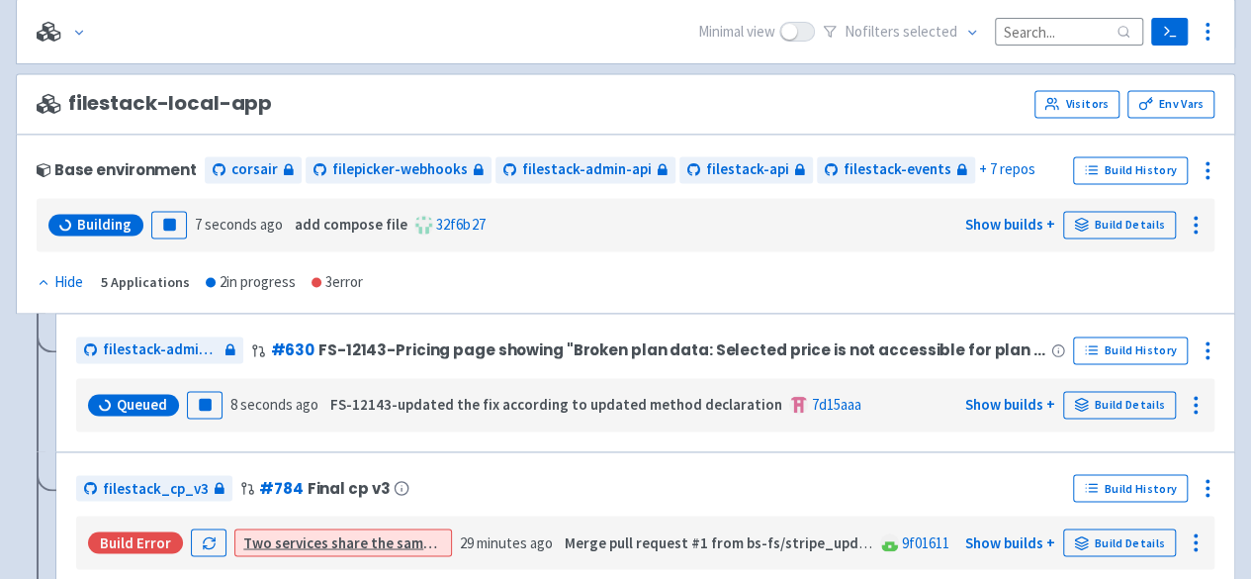
scroll to position [1385, 0]
